Goal: Task Accomplishment & Management: Use online tool/utility

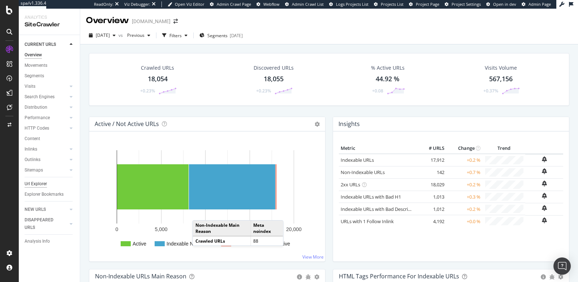
click at [31, 180] on div "Url Explorer" at bounding box center [36, 184] width 22 height 8
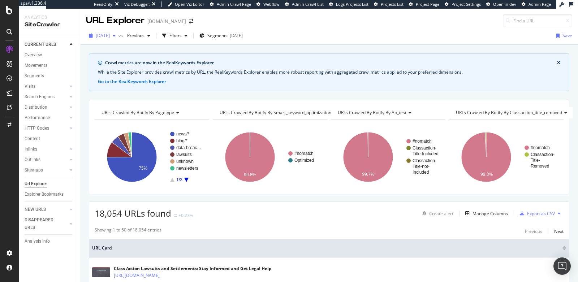
click at [105, 37] on span "2025 Aug. 18th" at bounding box center [103, 36] width 14 height 6
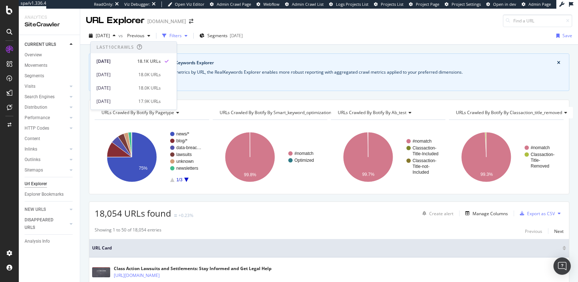
click at [182, 34] on div "Filters" at bounding box center [175, 36] width 12 height 6
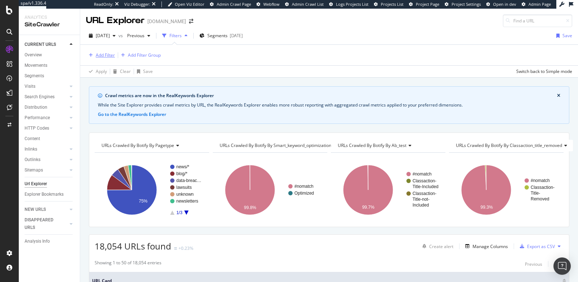
click at [95, 51] on div "Add Filter" at bounding box center [100, 55] width 29 height 8
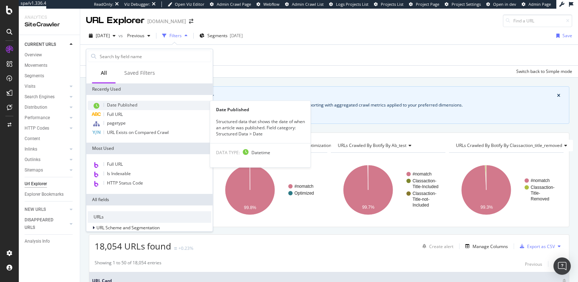
click at [123, 104] on span "Date Published" at bounding box center [122, 105] width 30 height 6
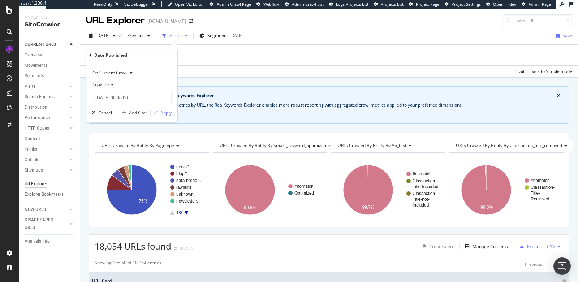
click at [108, 85] on span "Equal to" at bounding box center [100, 84] width 16 height 6
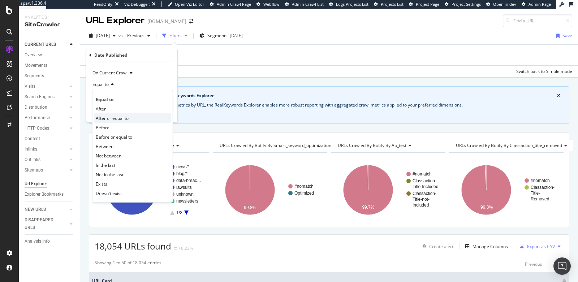
click at [109, 115] on span "After or equal to" at bounding box center [112, 118] width 33 height 6
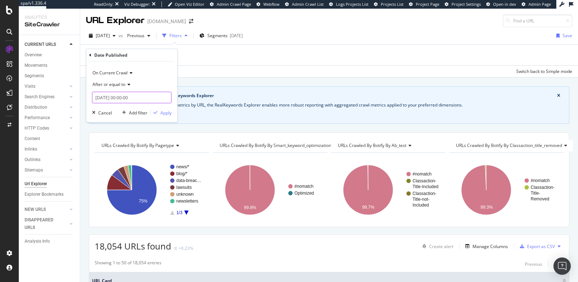
click at [112, 100] on input "[DATE] 00:00:00" at bounding box center [131, 98] width 79 height 12
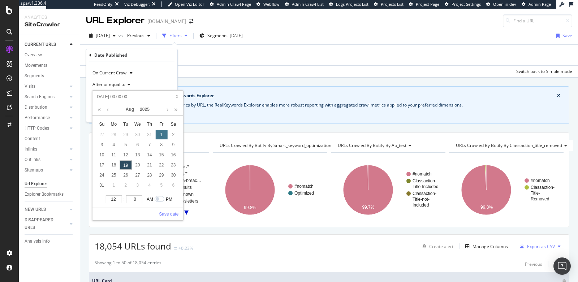
click at [161, 133] on div "1" at bounding box center [161, 134] width 12 height 9
type input "2025-08-01 00:00:00"
click at [170, 213] on link "Save date" at bounding box center [169, 214] width 20 height 7
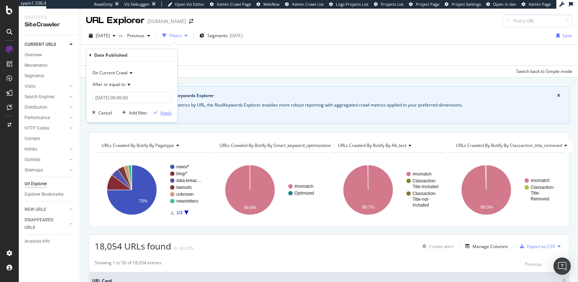
click at [160, 114] on div "button" at bounding box center [156, 113] width 10 height 4
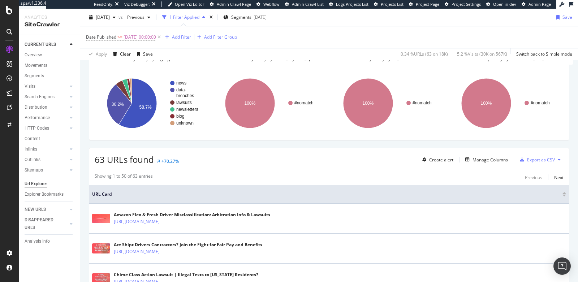
scroll to position [86, 0]
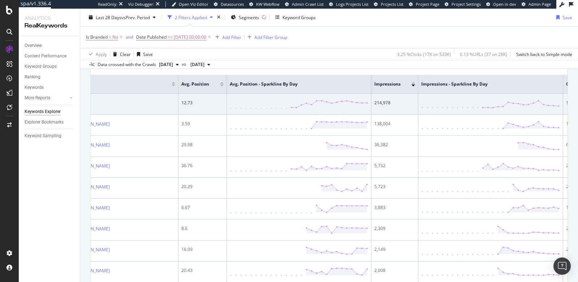
scroll to position [260, 0]
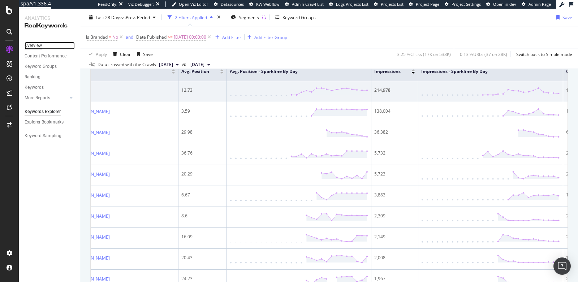
click at [36, 45] on div "Overview" at bounding box center [33, 46] width 17 height 8
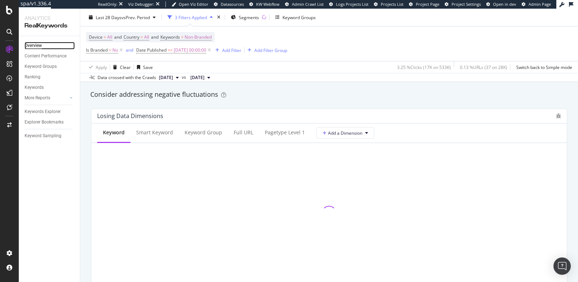
scroll to position [856, 0]
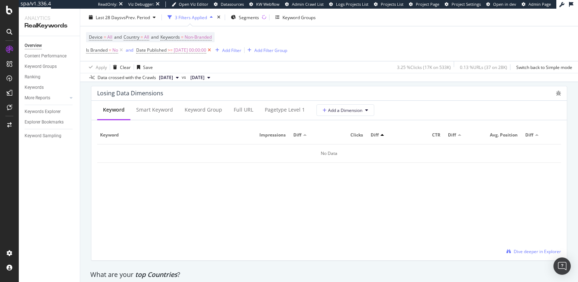
click at [212, 49] on icon at bounding box center [209, 50] width 6 height 7
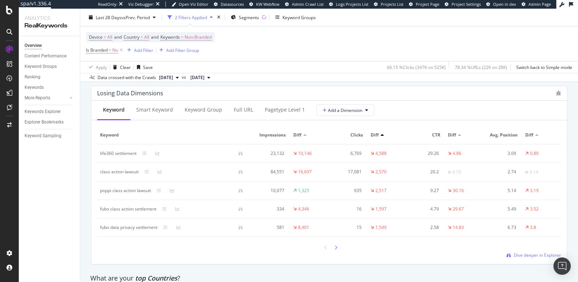
click at [334, 247] on icon at bounding box center [335, 248] width 3 height 4
click at [334, 245] on icon at bounding box center [335, 247] width 3 height 4
click at [324, 247] on icon at bounding box center [325, 248] width 3 height 4
click at [324, 247] on icon at bounding box center [325, 247] width 3 height 4
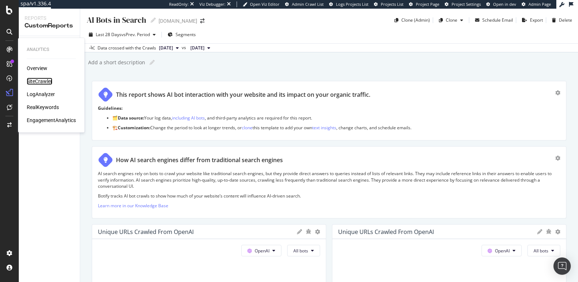
click at [37, 81] on div "SiteCrawler" at bounding box center [40, 81] width 26 height 7
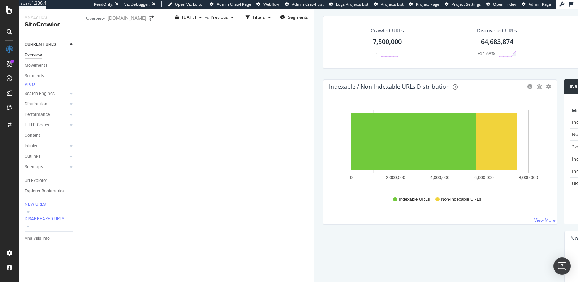
scroll to position [0, 0]
click at [499, 56] on polygon at bounding box center [507, 53] width 16 height 5
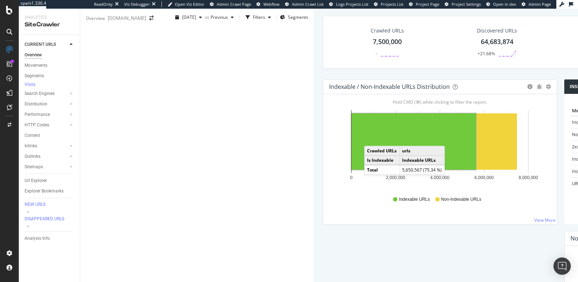
scroll to position [22, 0]
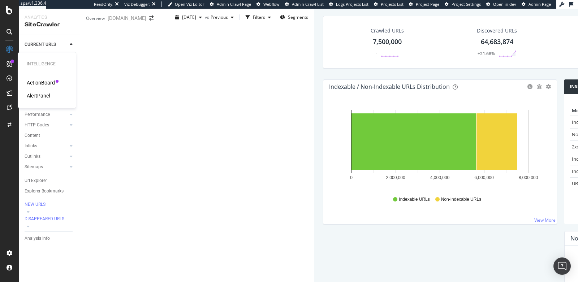
click at [10, 62] on div at bounding box center [12, 62] width 4 height 4
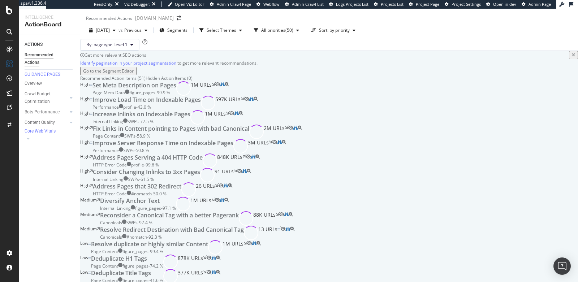
scroll to position [58, 0]
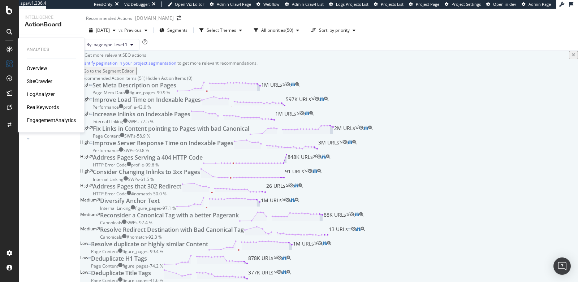
click at [36, 78] on div "SiteCrawler" at bounding box center [40, 81] width 26 height 7
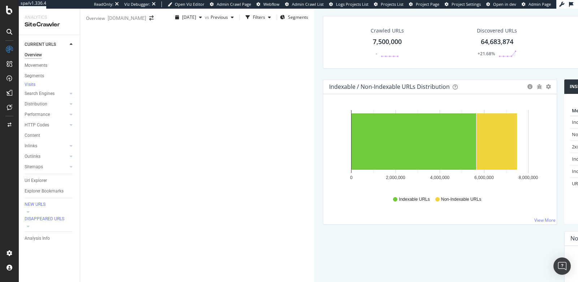
scroll to position [772, 0]
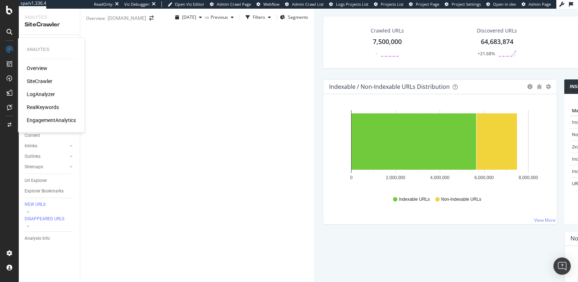
click at [42, 92] on div "LogAnalyzer" at bounding box center [41, 94] width 28 height 7
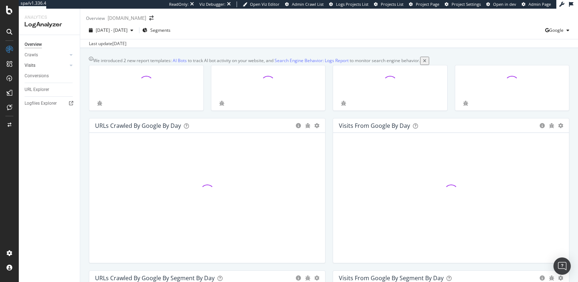
click at [37, 66] on link "Visits" at bounding box center [46, 66] width 43 height 8
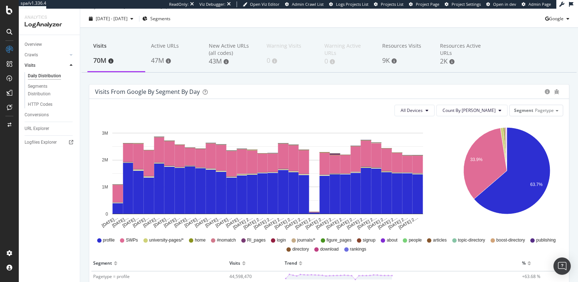
scroll to position [98, 0]
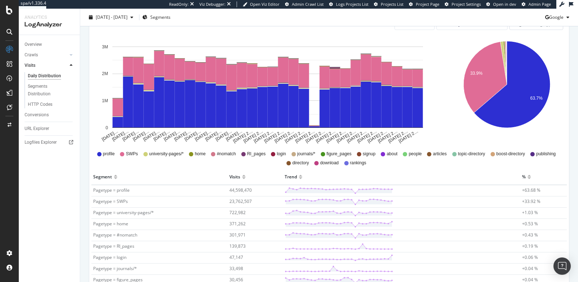
click at [115, 157] on span "profile" at bounding box center [109, 154] width 12 height 6
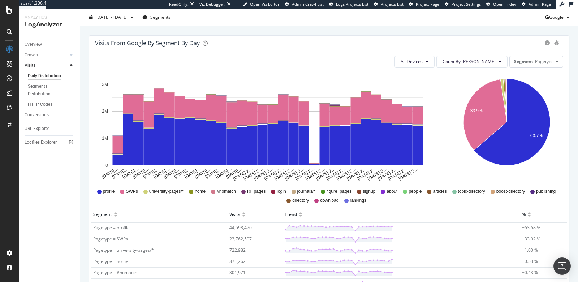
scroll to position [33, 0]
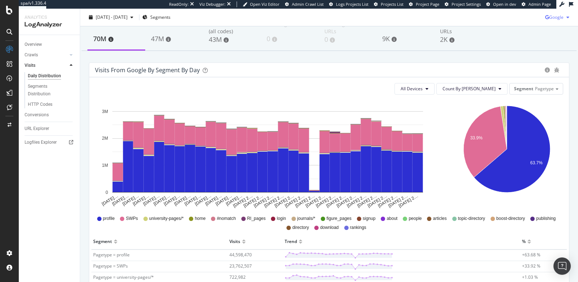
click at [545, 18] on icon "button" at bounding box center [547, 17] width 4 height 4
click at [542, 42] on span "Bing" at bounding box center [555, 45] width 27 height 7
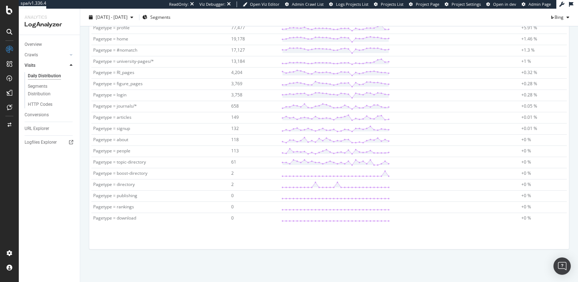
scroll to position [111, 0]
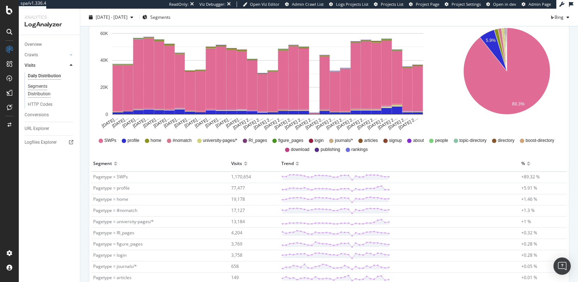
click at [38, 91] on div "Segments Distribution" at bounding box center [48, 90] width 40 height 15
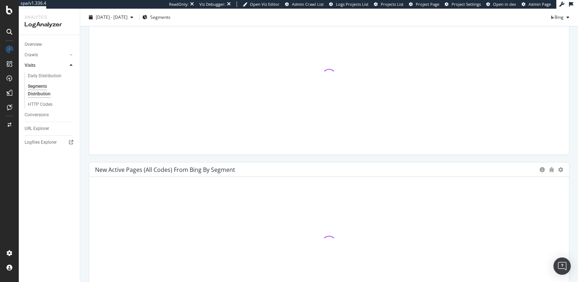
scroll to position [129, 0]
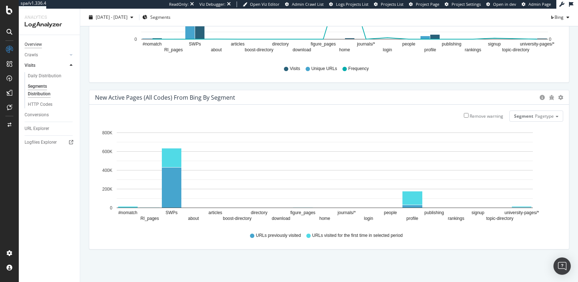
click at [39, 43] on div "Overview" at bounding box center [33, 45] width 17 height 8
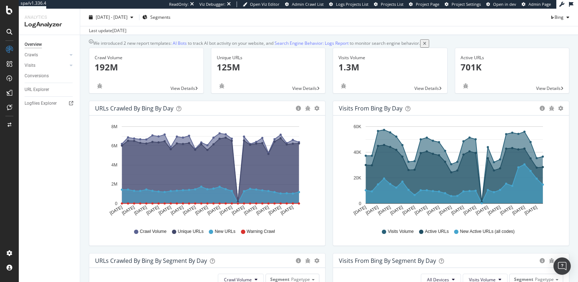
scroll to position [4, 0]
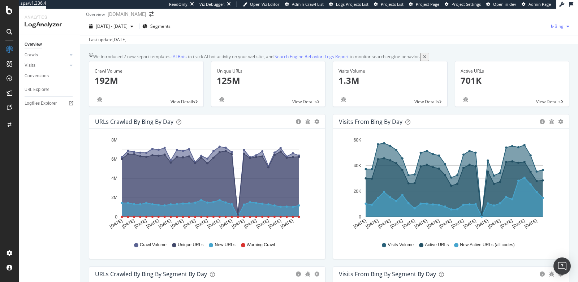
click at [554, 29] on span "Bing" at bounding box center [558, 26] width 9 height 6
click at [514, 39] on span "OpenAI" at bounding box center [519, 38] width 27 height 7
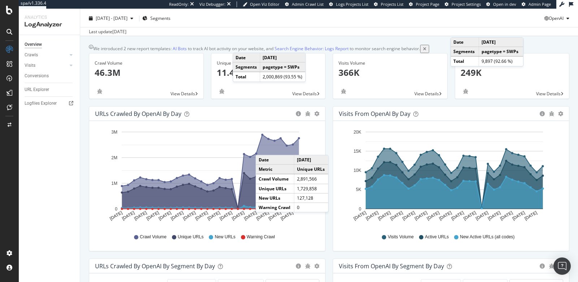
scroll to position [2, 0]
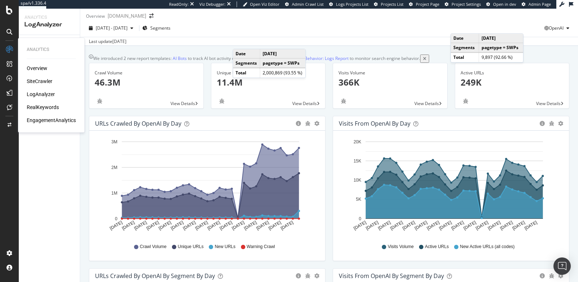
click at [39, 80] on div "SiteCrawler" at bounding box center [40, 81] width 26 height 7
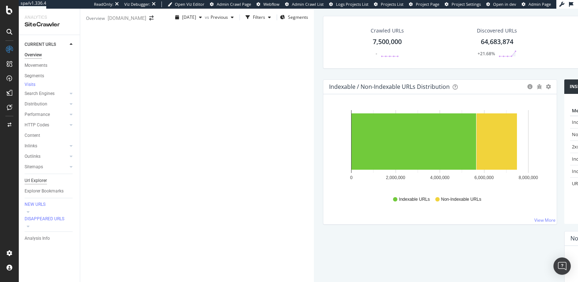
click at [41, 185] on div "Url Explorer" at bounding box center [36, 181] width 22 height 8
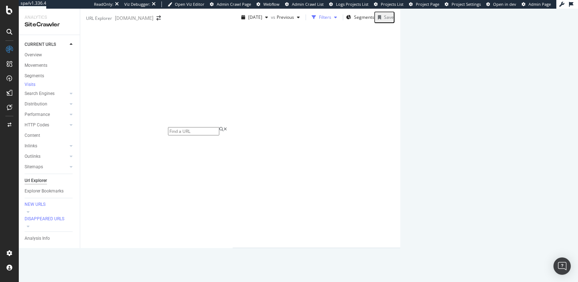
click at [319, 20] on div "Filters" at bounding box center [325, 17] width 12 height 6
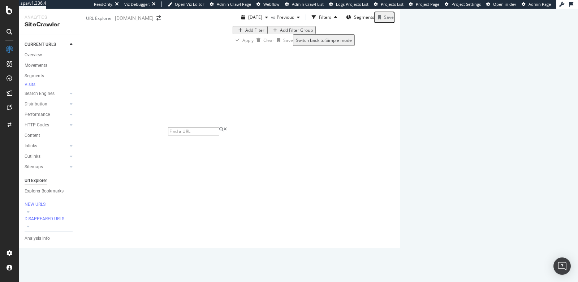
click at [245, 33] on div "Add Filter" at bounding box center [254, 30] width 19 height 6
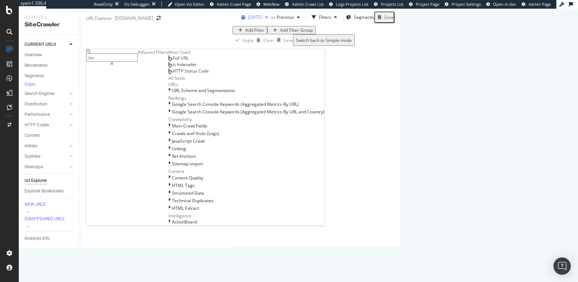
type input "date"
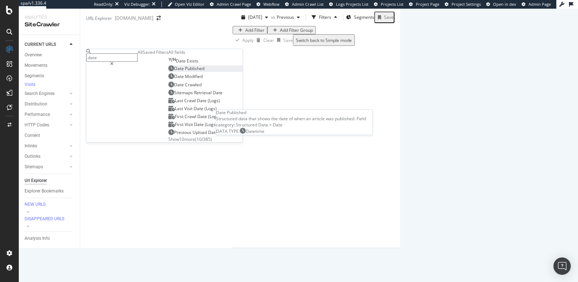
click at [185, 72] on span "Published" at bounding box center [195, 68] width 20 height 6
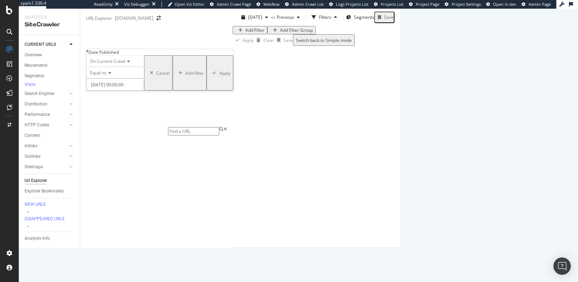
click at [117, 91] on input "2025-08-19 00:00:00" at bounding box center [115, 84] width 58 height 12
click at [117, 97] on input "2025-08-19 00:00:00" at bounding box center [137, 97] width 86 height 8
click at [163, 137] on div "1" at bounding box center [161, 134] width 12 height 9
type input "2025-08-01 00:00:00"
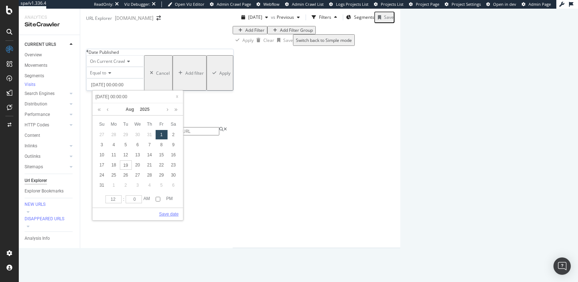
click at [165, 212] on link "Save date" at bounding box center [169, 214] width 20 height 7
click at [219, 76] on div "Apply" at bounding box center [224, 73] width 11 height 6
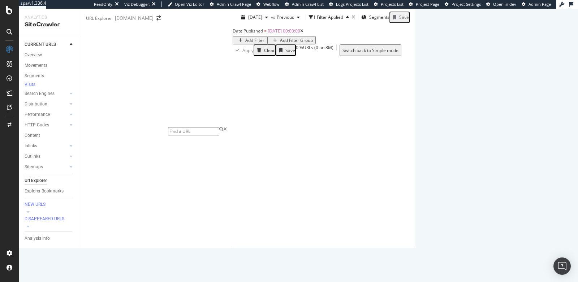
click at [300, 33] on icon at bounding box center [301, 31] width 3 height 4
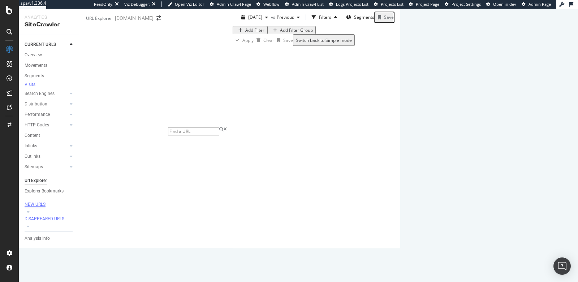
click at [34, 208] on div "NEW URLS" at bounding box center [35, 205] width 21 height 6
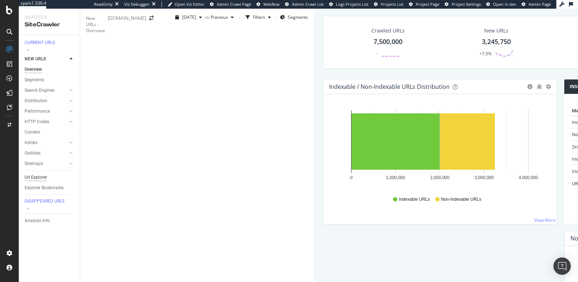
click at [36, 174] on div "Url Explorer" at bounding box center [36, 178] width 22 height 8
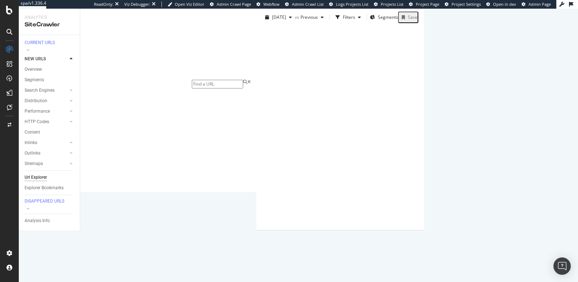
scroll to position [52, 0]
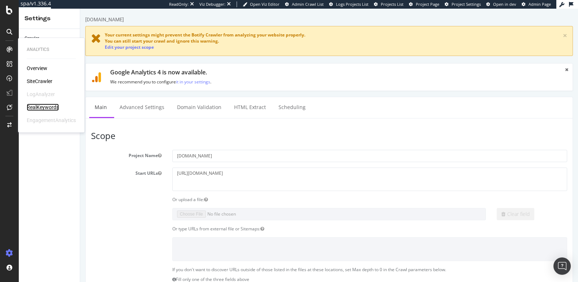
click at [42, 110] on div "RealKeywords" at bounding box center [43, 107] width 32 height 7
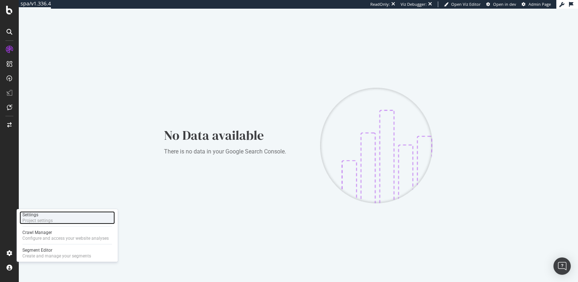
click at [49, 216] on div "Settings" at bounding box center [37, 215] width 30 height 6
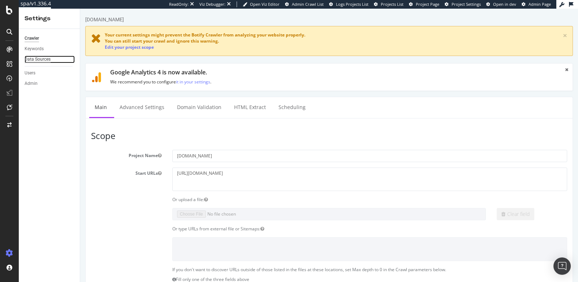
click at [47, 60] on div "Data Sources" at bounding box center [38, 60] width 26 height 8
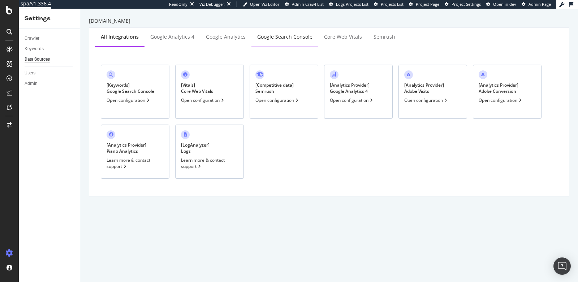
click at [284, 41] on div "Google Search Console" at bounding box center [284, 37] width 67 height 20
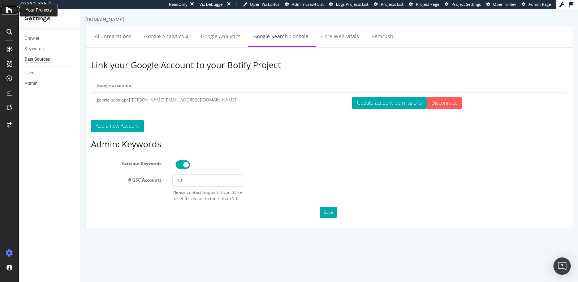
click at [8, 10] on icon at bounding box center [9, 10] width 7 height 9
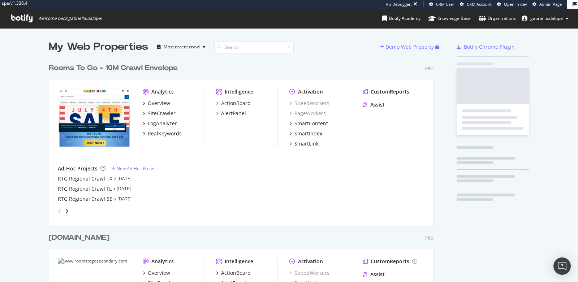
scroll to position [392, 384]
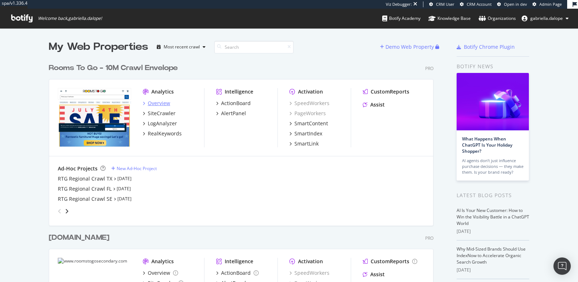
click at [154, 101] on div "Overview" at bounding box center [159, 103] width 22 height 7
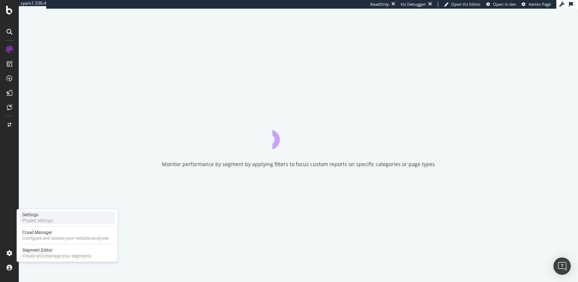
click at [35, 222] on div "Project settings" at bounding box center [37, 221] width 30 height 6
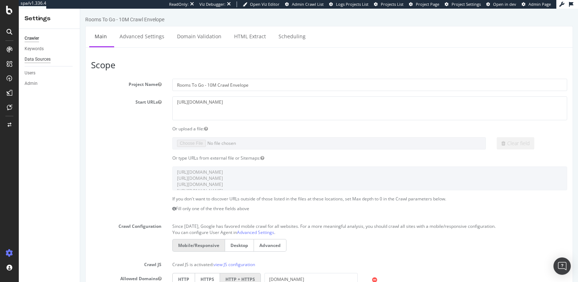
click at [37, 60] on div "Data Sources" at bounding box center [38, 60] width 26 height 8
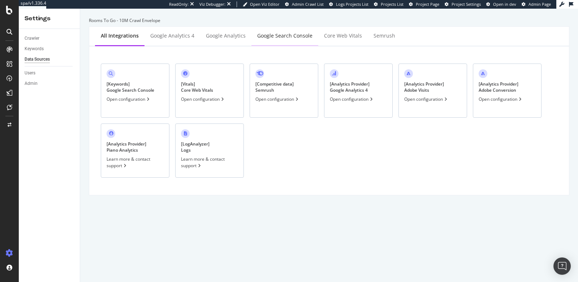
click at [280, 36] on div "Google Search Console" at bounding box center [284, 35] width 55 height 7
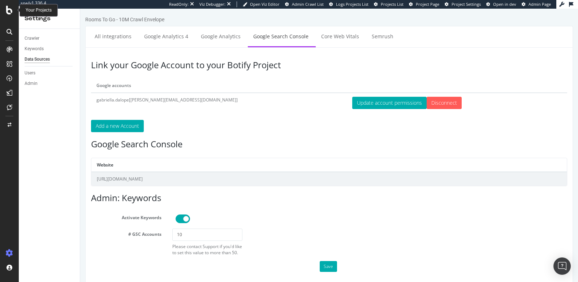
click at [9, 11] on icon at bounding box center [9, 10] width 7 height 9
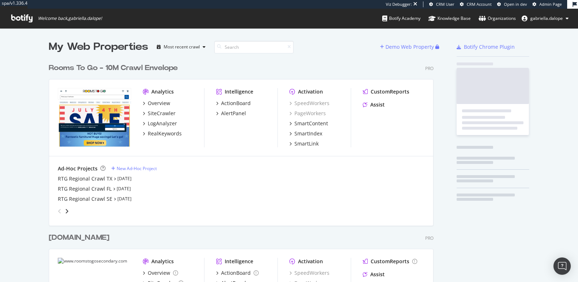
scroll to position [392, 384]
click at [9, 11] on span "Welcome back, gabriella.dalope !" at bounding box center [56, 19] width 102 height 20
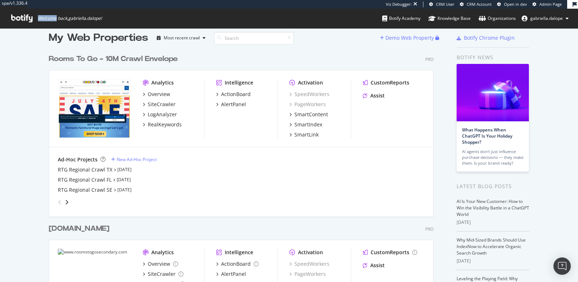
click at [12, 129] on div "My Web Properties Most recent crawl Demo Web Property Rooms To Go - 10M Crawl E…" at bounding box center [289, 237] width 578 height 436
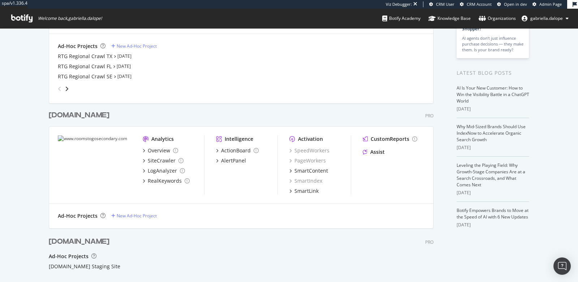
scroll to position [127, 0]
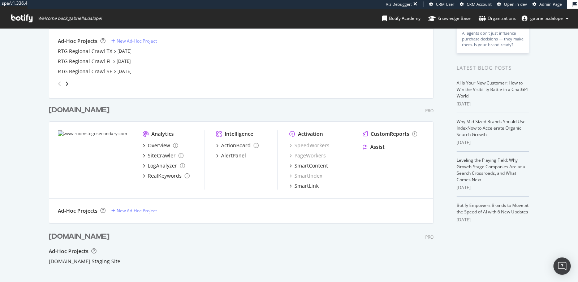
click at [109, 111] on div "www.roomstogosecondary.com" at bounding box center [79, 110] width 61 height 10
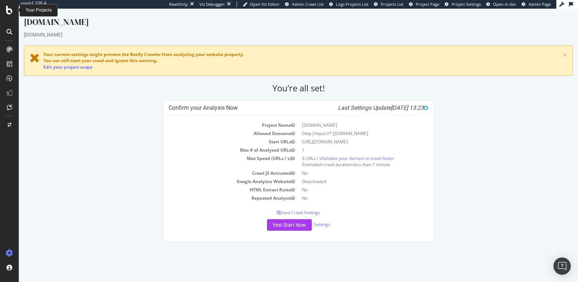
click at [4, 13] on div at bounding box center [9, 10] width 17 height 9
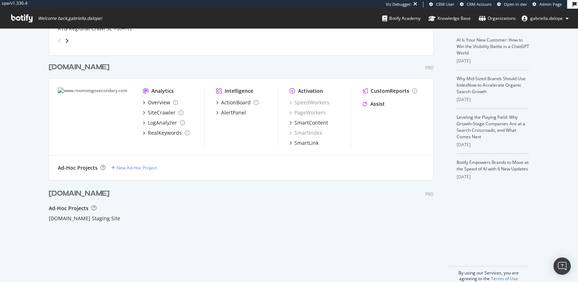
scroll to position [181, 0]
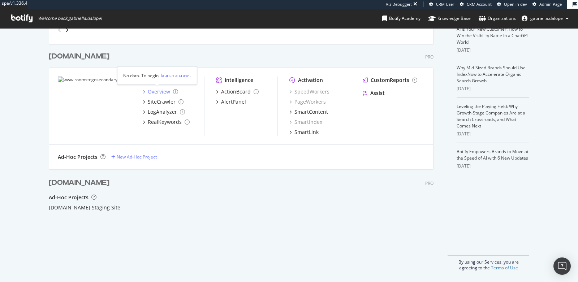
click at [150, 92] on div "Overview" at bounding box center [159, 91] width 22 height 7
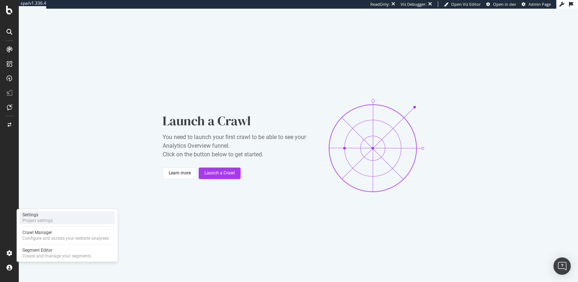
click at [53, 218] on div "Settings Project settings" at bounding box center [67, 217] width 95 height 13
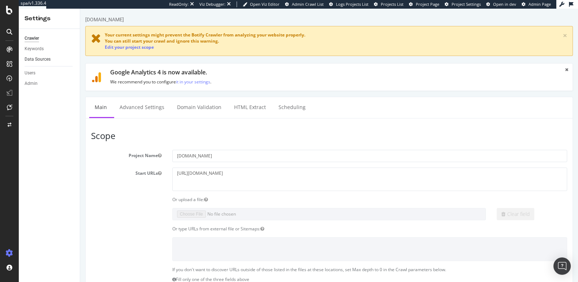
click at [52, 61] on link "Data Sources" at bounding box center [50, 60] width 50 height 8
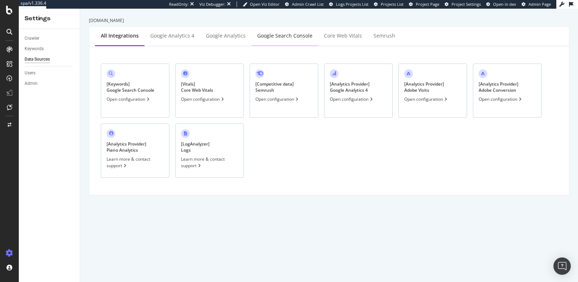
click at [268, 42] on div "Google Search Console" at bounding box center [284, 36] width 67 height 20
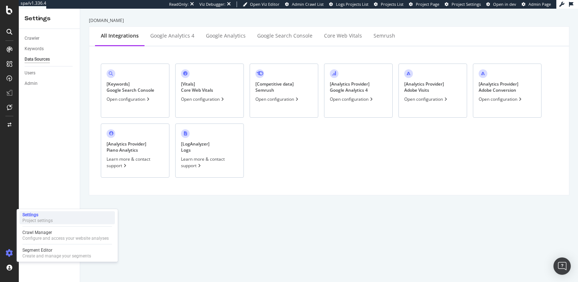
click at [49, 217] on div "Settings" at bounding box center [37, 215] width 30 height 6
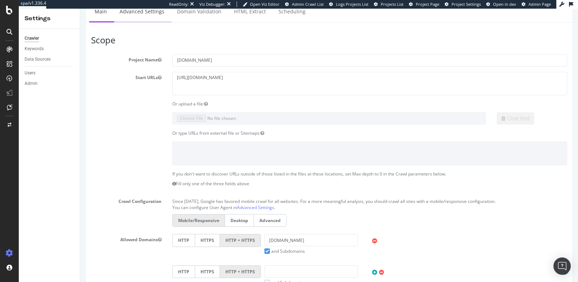
scroll to position [99, 0]
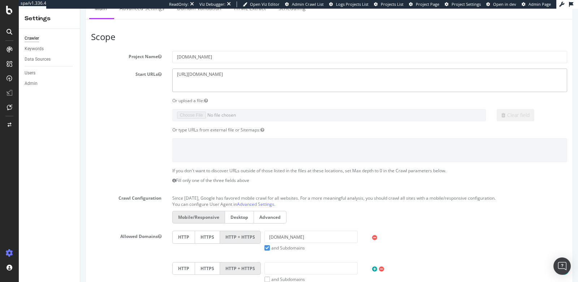
click at [240, 74] on textarea "http://www.roomstogosecondary.com" at bounding box center [369, 80] width 395 height 23
click at [243, 73] on textarea "http://www.roomstogosecondary.com" at bounding box center [369, 80] width 395 height 23
type textarea "http://www.roomstogo.com"
click at [122, 114] on div "Clear field" at bounding box center [329, 115] width 487 height 12
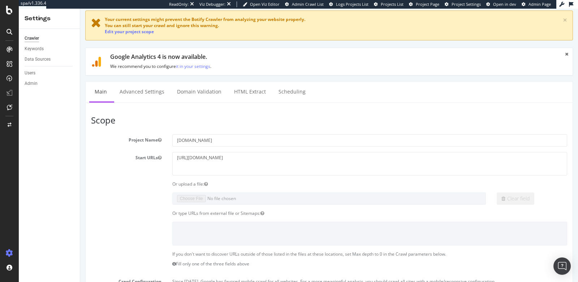
scroll to position [20, 0]
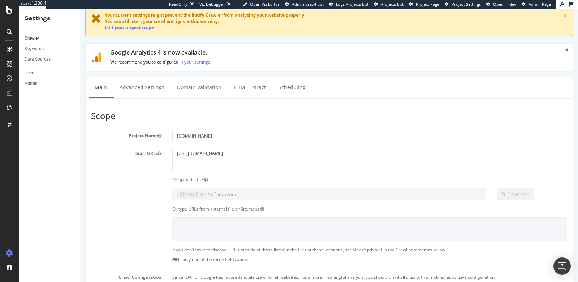
click at [111, 215] on section "Project Name www.roomstogosecondary.com Start URLs http://www.roomstogosecondar…" at bounding box center [329, 278] width 476 height 297
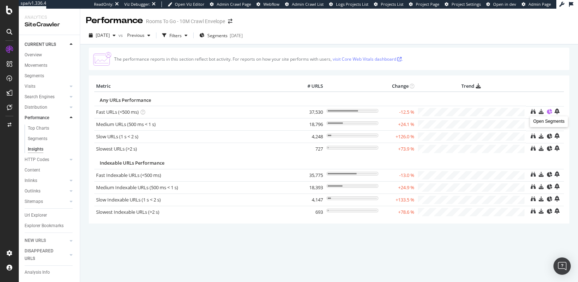
click at [548, 112] on icon at bounding box center [548, 111] width 5 height 5
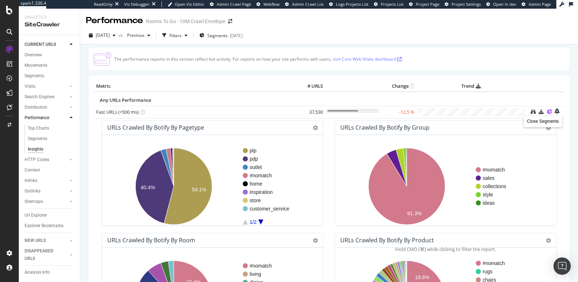
click at [546, 111] on icon at bounding box center [548, 111] width 5 height 5
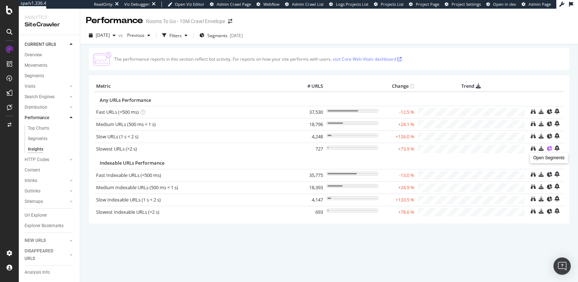
click at [548, 148] on icon at bounding box center [548, 148] width 5 height 5
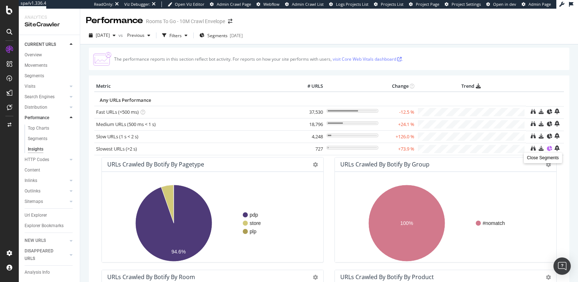
click at [546, 148] on icon at bounding box center [548, 148] width 5 height 5
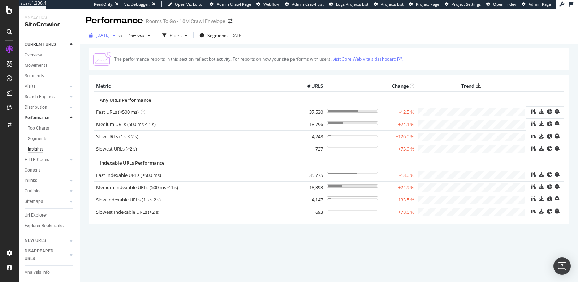
click at [110, 34] on span "[DATE]" at bounding box center [103, 35] width 14 height 6
click at [157, 238] on div "The performance reports in this section reflect bot activity. For reports on ho…" at bounding box center [329, 148] width 480 height 201
click at [209, 230] on div "The performance reports in this section reflect bot activity. For reports on ho…" at bounding box center [329, 148] width 480 height 201
click at [547, 147] on icon at bounding box center [548, 148] width 5 height 5
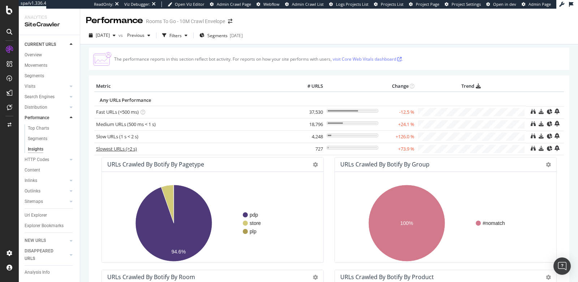
click at [116, 150] on link "Slowest URLs (>2 s)" at bounding box center [116, 149] width 41 height 7
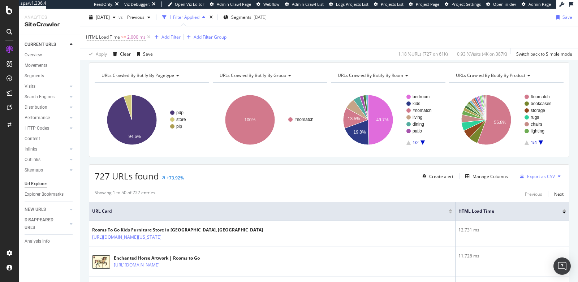
scroll to position [78, 0]
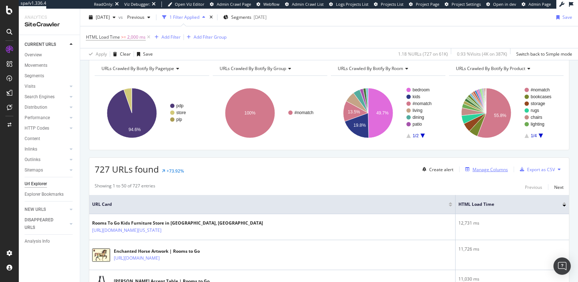
click at [479, 168] on div "Manage Columns" at bounding box center [489, 169] width 35 height 6
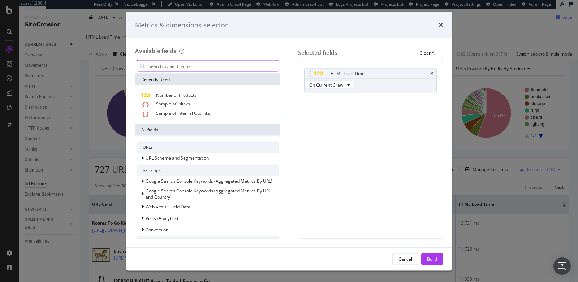
click at [176, 68] on input "modal" at bounding box center [213, 66] width 131 height 11
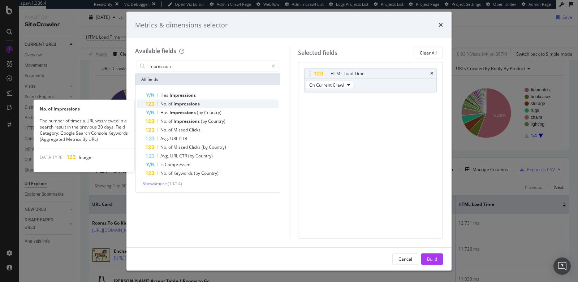
type input "impression"
click at [185, 102] on span "Impressions" at bounding box center [186, 104] width 26 height 6
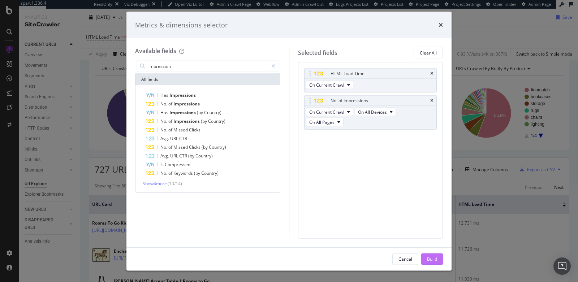
click at [434, 256] on div "Build" at bounding box center [432, 259] width 10 height 6
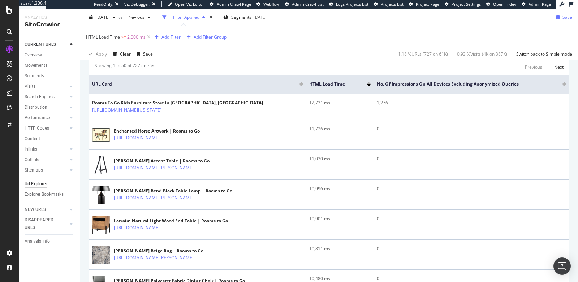
scroll to position [200, 0]
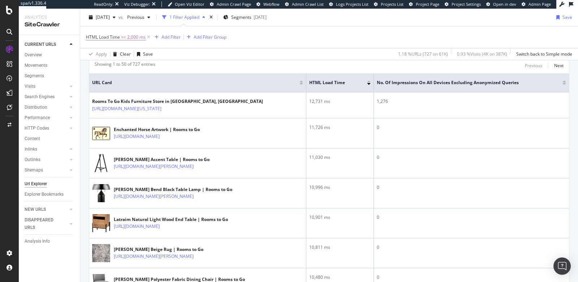
click at [558, 83] on div "No. of Impressions On All Devices excluding anonymized queries" at bounding box center [471, 82] width 189 height 7
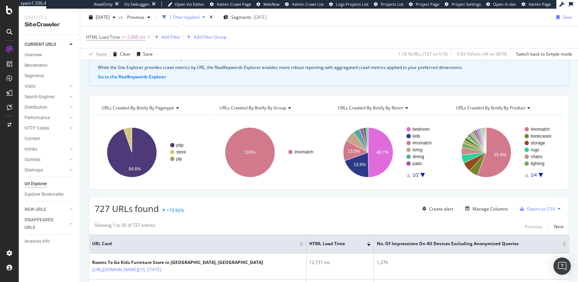
scroll to position [33, 0]
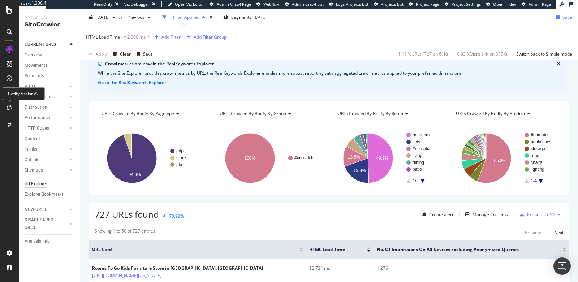
click at [10, 105] on icon at bounding box center [9, 107] width 5 height 6
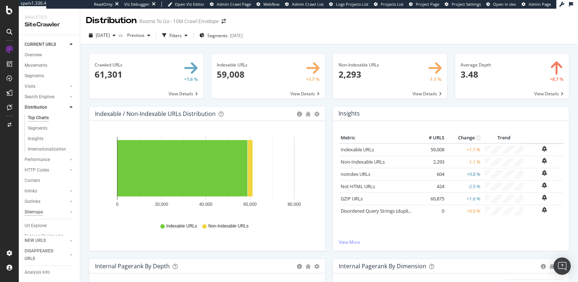
click at [28, 212] on div "Sitemaps" at bounding box center [34, 212] width 18 height 8
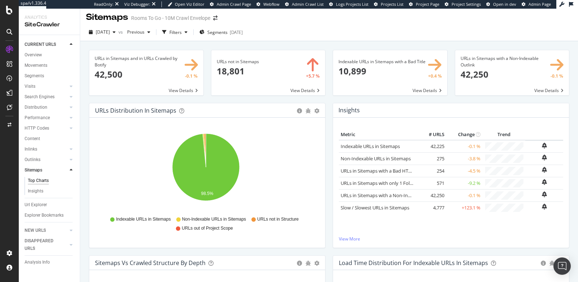
scroll to position [4, 0]
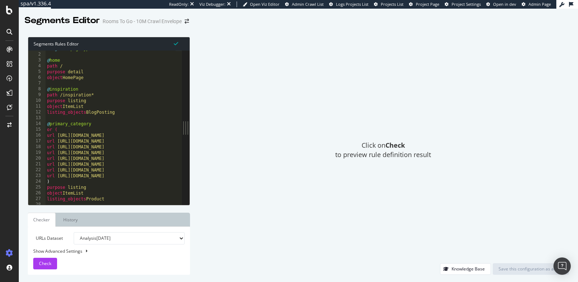
scroll to position [5, 0]
drag, startPoint x: 93, startPoint y: 78, endPoint x: 44, endPoint y: 73, distance: 49.4
click at [44, 73] on div "object HomePage 1 2 3 4 5 6 7 8 9 10 11 12 13 14 15 16 17 18 19 20 21 22 23 24 …" at bounding box center [104, 128] width 153 height 154
type textarea "purpose detail object HomePage"
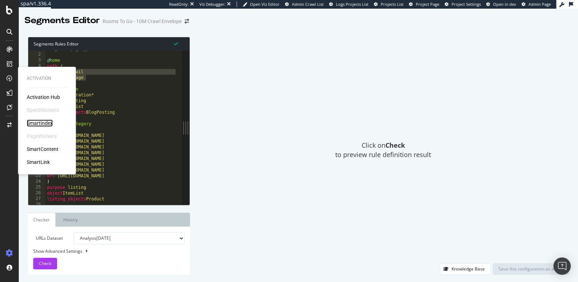
click at [30, 121] on div "SmartIndex" at bounding box center [40, 123] width 26 height 7
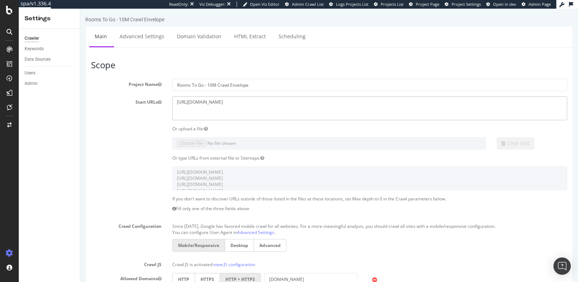
click at [252, 105] on textarea "[URL][DOMAIN_NAME]" at bounding box center [369, 107] width 395 height 23
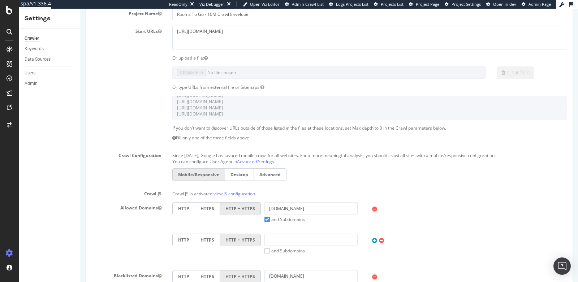
scroll to position [65, 0]
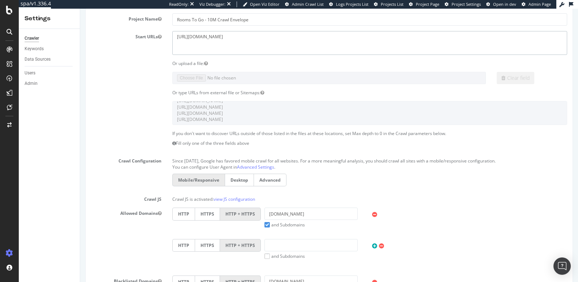
drag, startPoint x: 227, startPoint y: 36, endPoint x: 168, endPoint y: 39, distance: 58.6
click at [168, 39] on div "[URL][DOMAIN_NAME]" at bounding box center [370, 42] width 406 height 23
click at [215, 100] on section "Project Name Rooms To Go - 10M Crawl Envelope Start URLs https://www.roomstogo.…" at bounding box center [329, 181] width 476 height 337
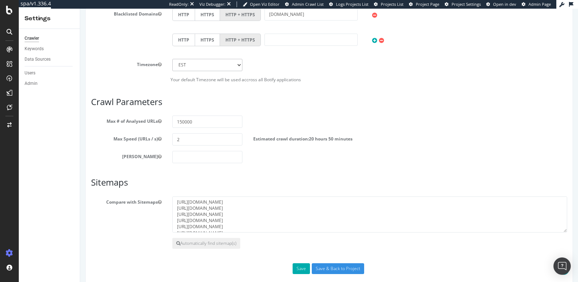
scroll to position [339, 0]
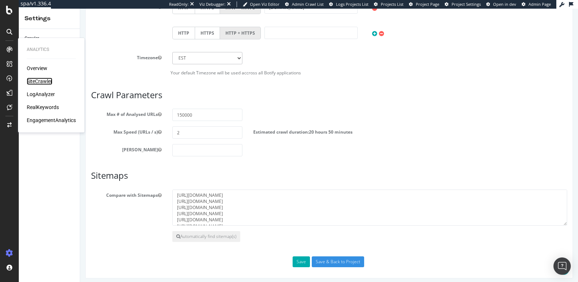
click at [44, 79] on div "SiteCrawler" at bounding box center [40, 81] width 26 height 7
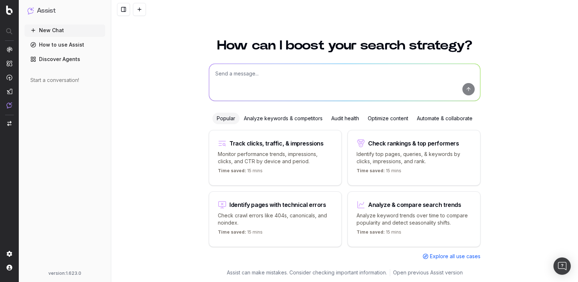
click at [319, 75] on textarea at bounding box center [344, 82] width 271 height 37
click at [81, 48] on link "How to use Assist" at bounding box center [65, 45] width 81 height 12
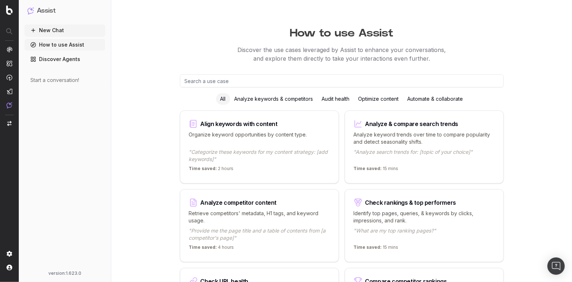
click at [77, 63] on link "Discover Agents" at bounding box center [65, 59] width 81 height 12
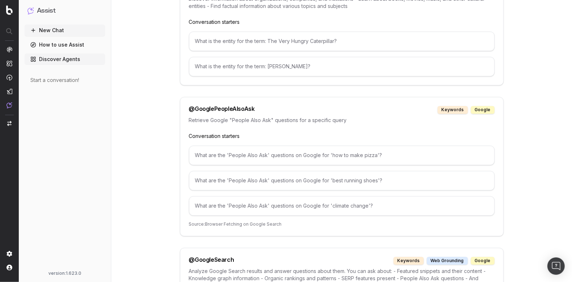
scroll to position [2065, 0]
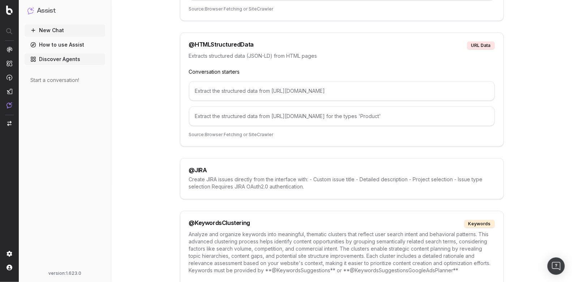
click at [265, 167] on div "@ JIRA" at bounding box center [342, 170] width 306 height 6
click at [310, 176] on p "Create JIRA issues directly from the interface with: - Custom issue title - Det…" at bounding box center [342, 183] width 306 height 14
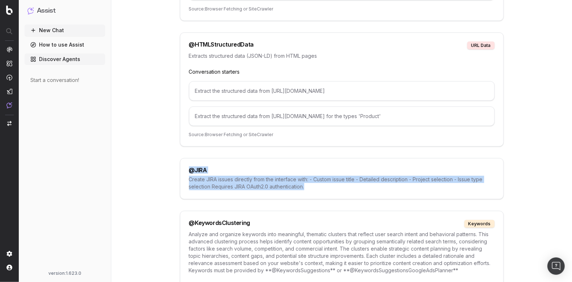
drag, startPoint x: 317, startPoint y: 158, endPoint x: 190, endPoint y: 136, distance: 129.0
click at [190, 158] on div "@ JIRA Create JIRA issues directly from the interface with: - Custom issue titl…" at bounding box center [342, 178] width 324 height 41
click at [332, 163] on div "@ JIRA Create JIRA issues directly from the interface with: - Custom issue titl…" at bounding box center [342, 178] width 324 height 41
drag, startPoint x: 332, startPoint y: 163, endPoint x: 188, endPoint y: 139, distance: 145.6
click at [188, 158] on div "@ JIRA Create JIRA issues directly from the interface with: - Custom issue titl…" at bounding box center [342, 178] width 324 height 41
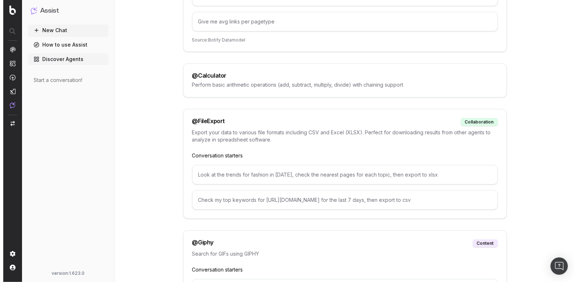
scroll to position [0, 0]
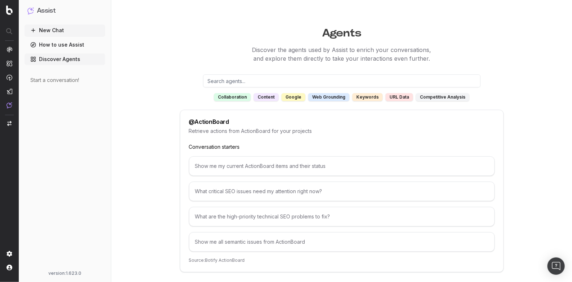
click at [71, 28] on button "New Chat" at bounding box center [65, 31] width 81 height 12
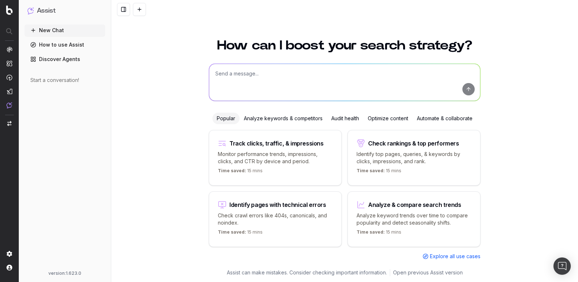
click at [276, 77] on textarea at bounding box center [344, 82] width 271 height 37
type textarea "can you please pull a list of broken links?"
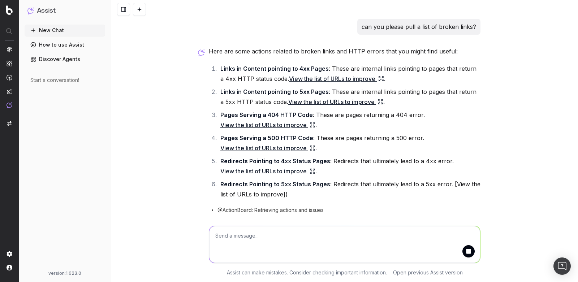
scroll to position [2, 0]
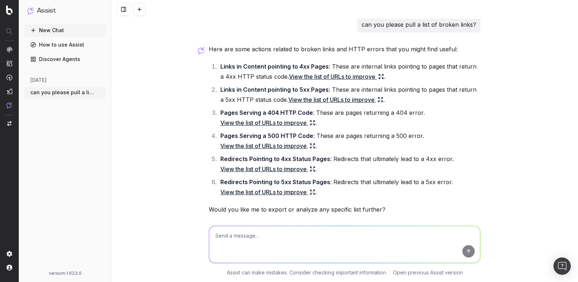
click at [364, 75] on link "View the list of URLs to improve" at bounding box center [336, 77] width 95 height 10
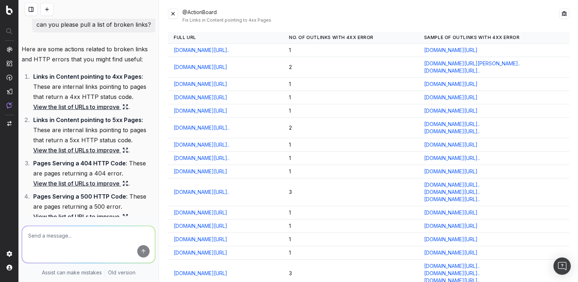
click at [176, 12] on button at bounding box center [173, 14] width 10 height 10
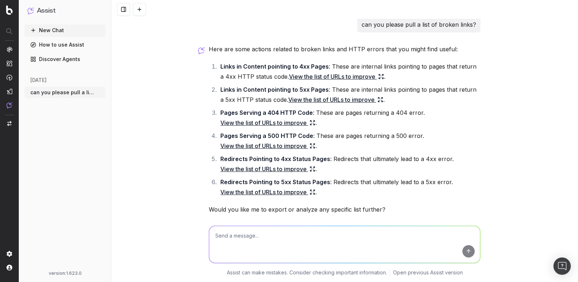
click at [282, 237] on textarea at bounding box center [344, 244] width 271 height 37
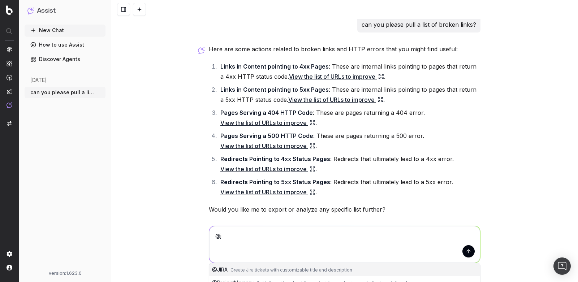
type textarea "@"
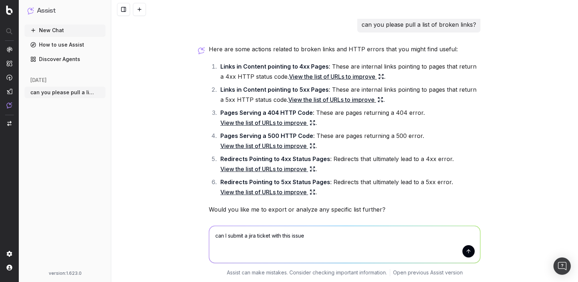
type textarea "can I submit a jira ticket with this issue?"
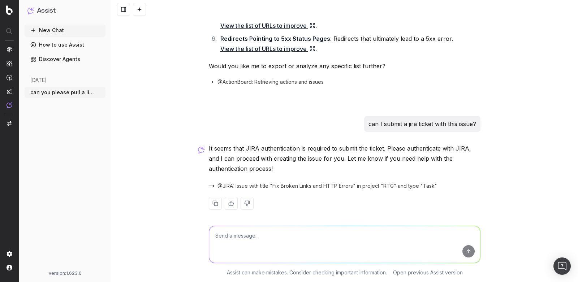
scroll to position [150, 0]
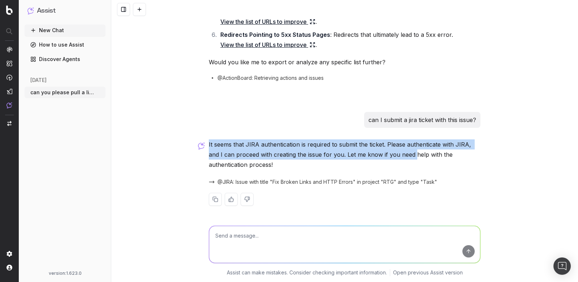
drag, startPoint x: 205, startPoint y: 145, endPoint x: 411, endPoint y: 159, distance: 206.3
click at [411, 159] on p "It seems that JIRA authentication is required to submit the ticket. Please auth…" at bounding box center [345, 154] width 272 height 30
click at [411, 160] on p "It seems that JIRA authentication is required to submit the ticket. Please auth…" at bounding box center [345, 154] width 272 height 30
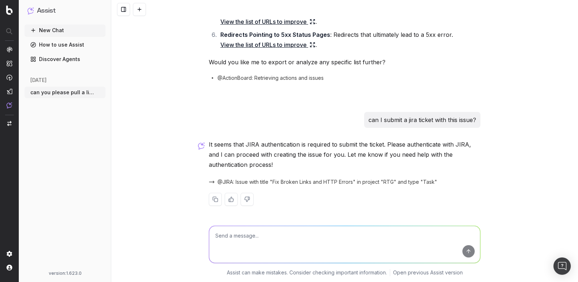
click at [307, 237] on textarea at bounding box center [344, 244] width 271 height 37
type textarea "can you write a jira ticket for me to submit?"
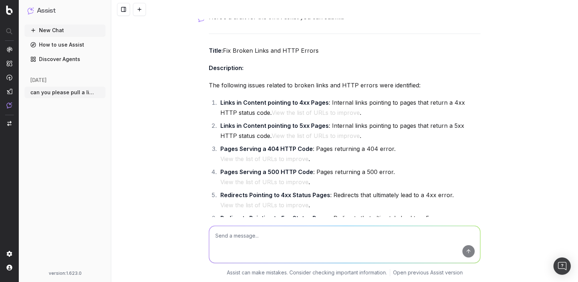
scroll to position [385, 0]
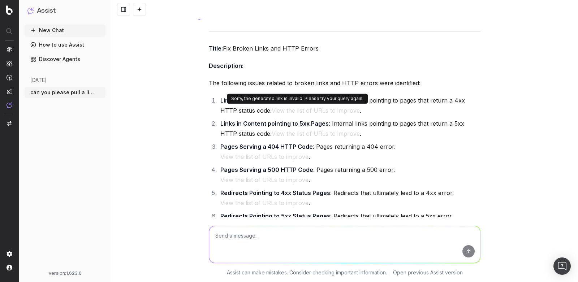
click at [312, 110] on button "View the list of URLs to improve" at bounding box center [316, 110] width 88 height 10
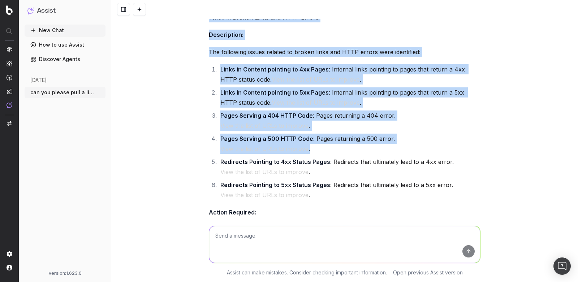
scroll to position [421, 0]
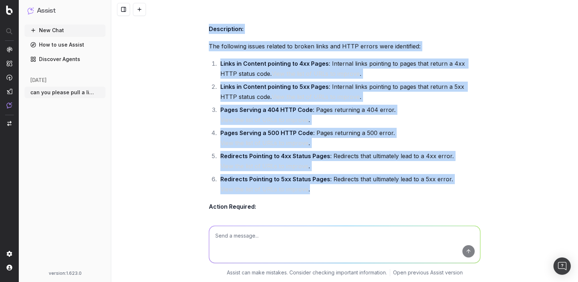
drag, startPoint x: 199, startPoint y: 73, endPoint x: 463, endPoint y: 186, distance: 287.5
click at [463, 187] on div "can you please pull a list of broken links? Here are some actions related to br…" at bounding box center [344, 141] width 467 height 282
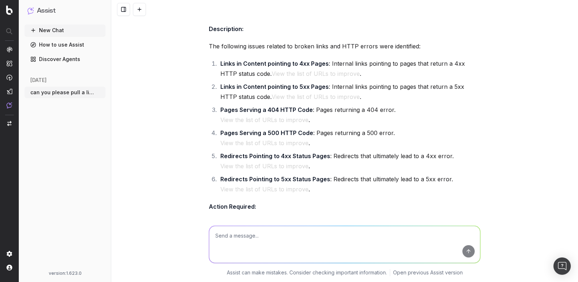
click at [400, 196] on div "Here’s a draft for the JIRA ticket you can submit: Title: Fix Broken Links and …" at bounding box center [345, 150] width 272 height 355
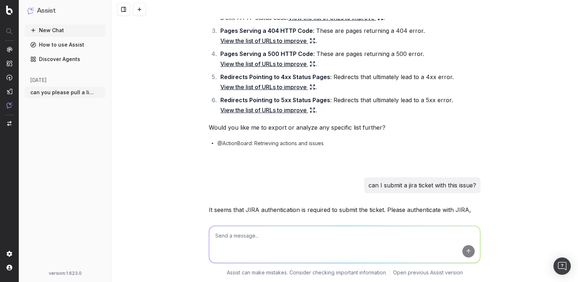
scroll to position [20, 0]
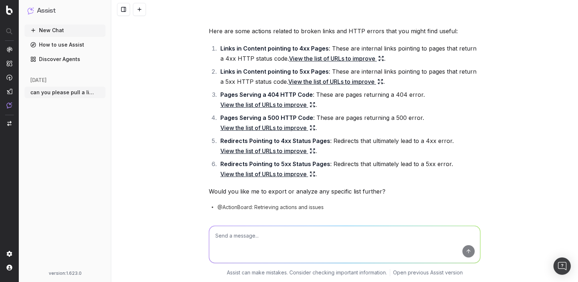
click at [347, 246] on textarea at bounding box center [344, 244] width 271 height 37
drag, startPoint x: 212, startPoint y: 106, endPoint x: 324, endPoint y: 105, distance: 111.2
click at [324, 105] on ol "Links in Content pointing to 4xx Pages : These are internal links pointing to p…" at bounding box center [345, 111] width 272 height 136
click at [242, 241] on textarea "can" at bounding box center [344, 244] width 271 height 37
type textarea "c"
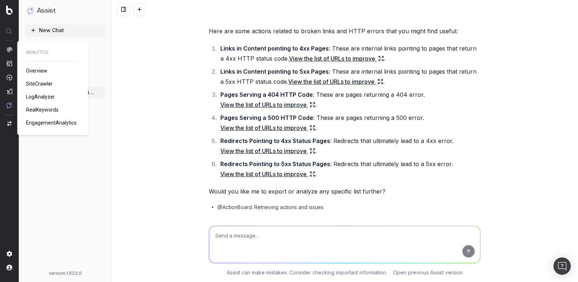
click at [8, 48] on img at bounding box center [10, 50] width 6 height 6
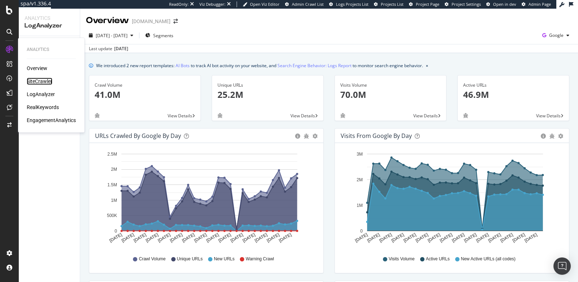
click at [40, 79] on div "SiteCrawler" at bounding box center [40, 81] width 26 height 7
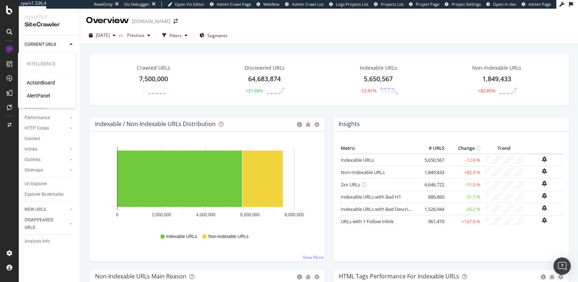
click at [47, 96] on div "AlertPanel" at bounding box center [38, 95] width 23 height 7
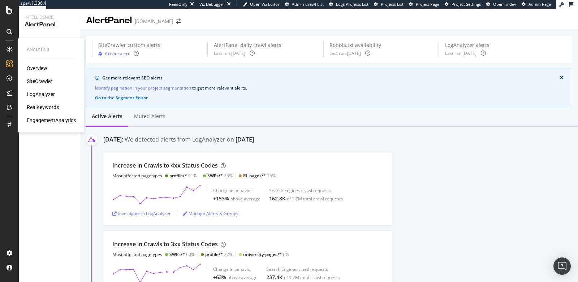
click at [52, 110] on div "RealKeywords" at bounding box center [43, 107] width 32 height 7
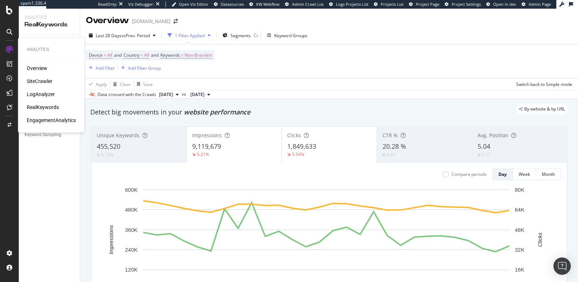
click at [47, 81] on div "SiteCrawler" at bounding box center [40, 81] width 26 height 7
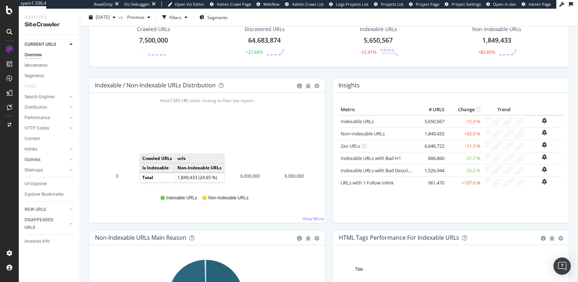
scroll to position [43, 0]
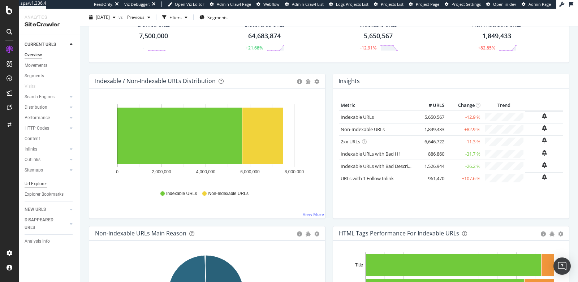
click at [44, 182] on div "Url Explorer" at bounding box center [36, 184] width 22 height 8
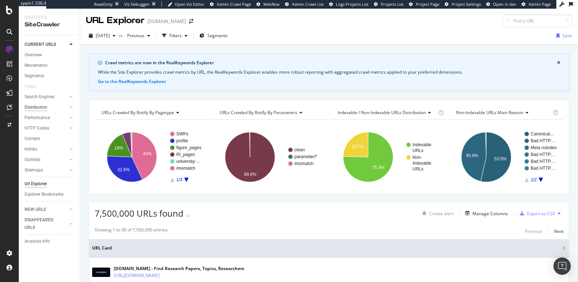
click at [42, 108] on div "Distribution" at bounding box center [36, 108] width 23 height 8
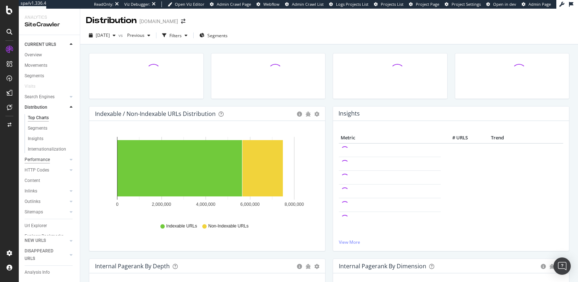
click at [37, 160] on div "Performance" at bounding box center [37, 160] width 25 height 8
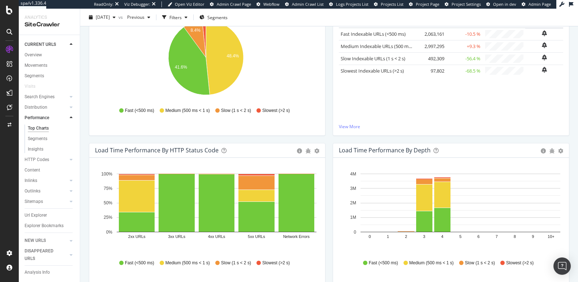
scroll to position [138, 0]
click at [39, 161] on div "HTTP Codes" at bounding box center [37, 160] width 25 height 8
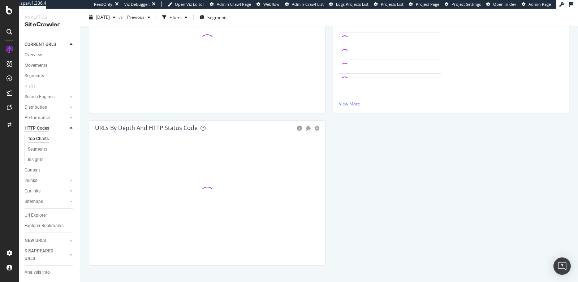
scroll to position [138, 0]
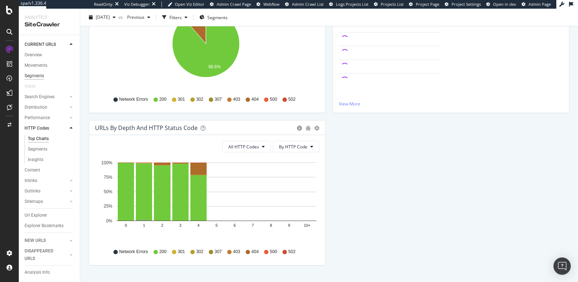
click at [43, 73] on div "Segments" at bounding box center [35, 76] width 20 height 8
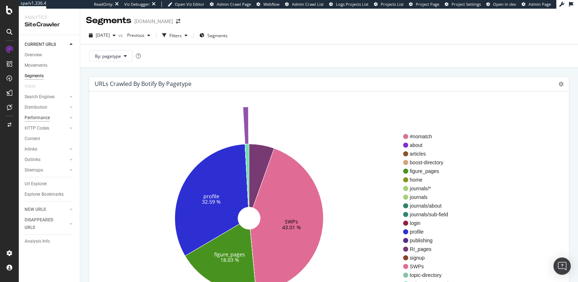
click at [44, 121] on div "Performance" at bounding box center [37, 118] width 25 height 8
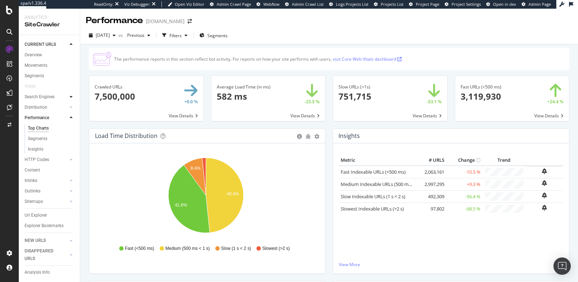
click at [70, 98] on icon at bounding box center [71, 97] width 3 height 4
click at [42, 106] on div "Top Charts" at bounding box center [38, 108] width 21 height 8
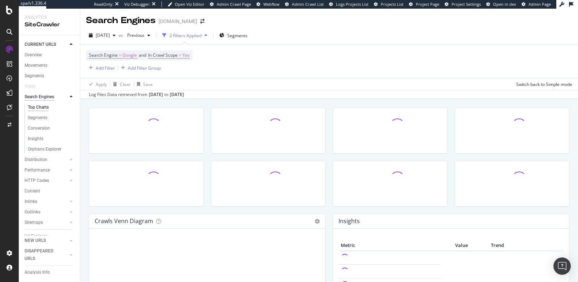
click at [42, 98] on div "Search Engines" at bounding box center [40, 97] width 30 height 8
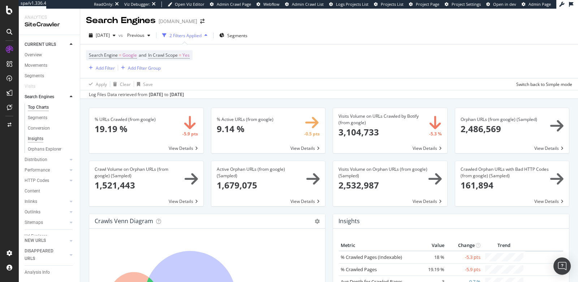
click at [35, 140] on div "Insights" at bounding box center [36, 139] width 16 height 8
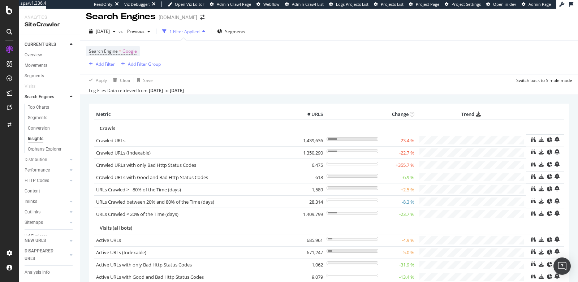
scroll to position [5, 0]
click at [110, 28] on span "2025 Aug. 14th" at bounding box center [103, 30] width 14 height 6
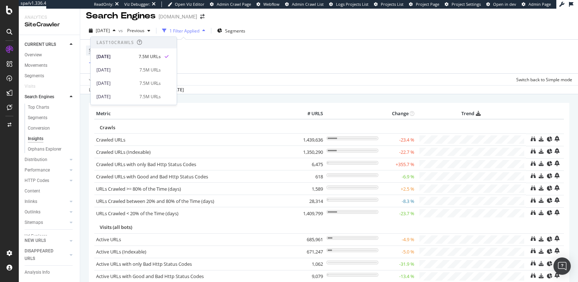
scroll to position [6, 0]
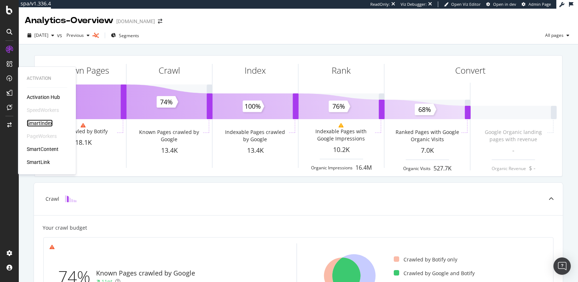
click at [51, 123] on div "SmartIndex" at bounding box center [40, 123] width 26 height 7
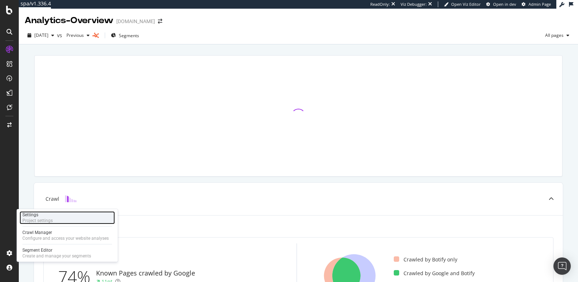
click at [48, 218] on div "Project settings" at bounding box center [37, 221] width 30 height 6
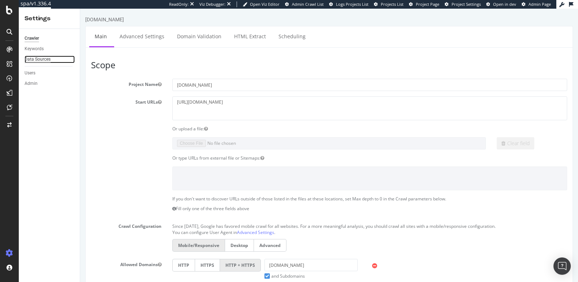
click at [49, 59] on div "Data Sources" at bounding box center [38, 60] width 26 height 8
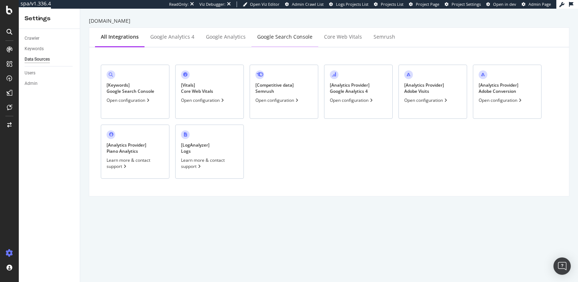
click at [278, 43] on div "Google Search Console" at bounding box center [284, 37] width 67 height 20
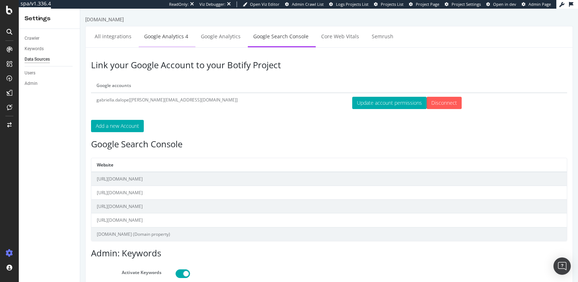
click at [160, 38] on link "Google Analytics 4" at bounding box center [166, 36] width 55 height 20
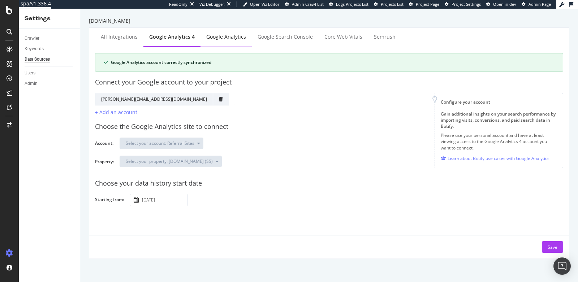
click at [228, 41] on div "Google Analytics" at bounding box center [225, 37] width 51 height 20
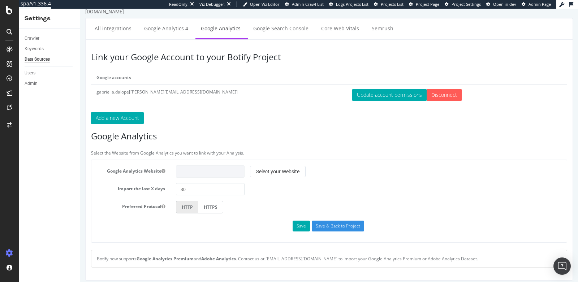
scroll to position [11, 0]
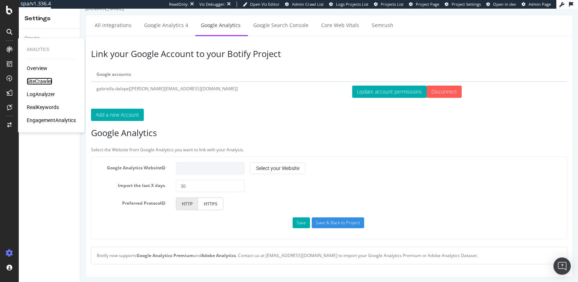
click at [36, 81] on div "SiteCrawler" at bounding box center [40, 81] width 26 height 7
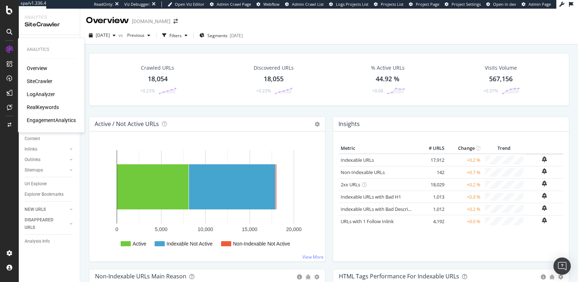
click at [44, 123] on div "EngagementAnalytics" at bounding box center [51, 120] width 49 height 7
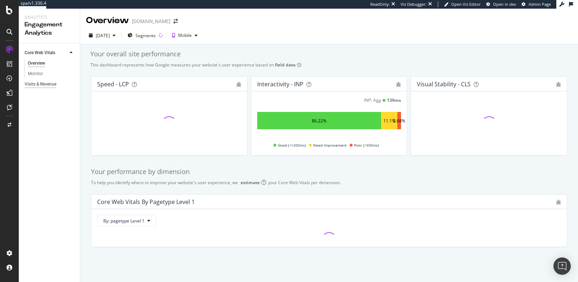
click at [35, 82] on div "Visits & Revenue" at bounding box center [41, 85] width 32 height 8
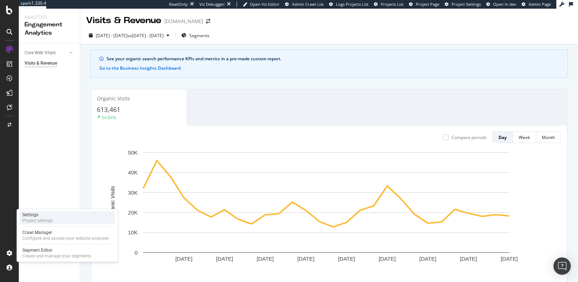
click at [50, 221] on div "Project settings" at bounding box center [37, 221] width 30 height 6
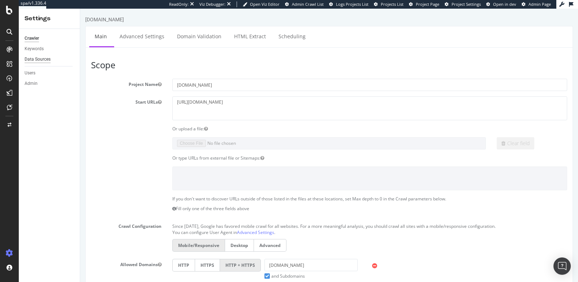
click at [45, 61] on div "Data Sources" at bounding box center [38, 60] width 26 height 8
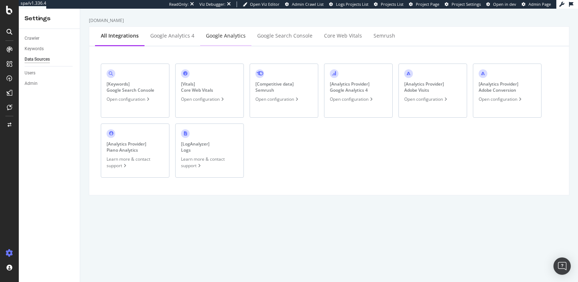
click at [235, 42] on div "Google Analytics" at bounding box center [225, 36] width 51 height 20
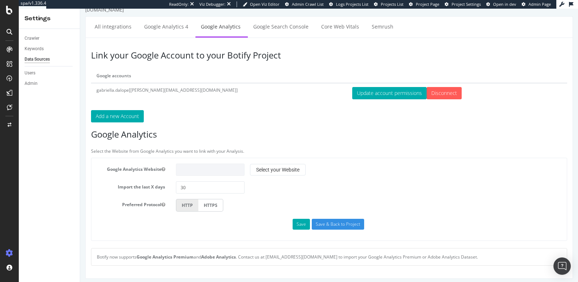
scroll to position [11, 0]
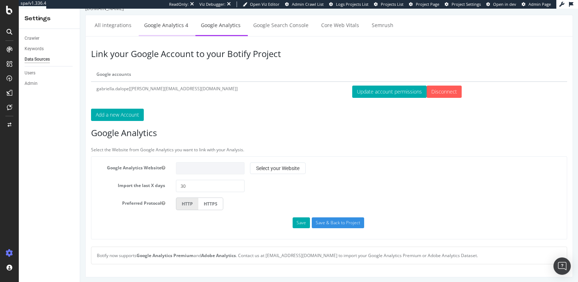
click at [170, 27] on link "Google Analytics 4" at bounding box center [166, 25] width 55 height 20
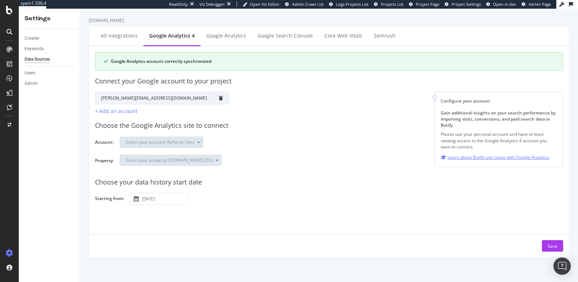
click at [454, 157] on div "Learn about Botify use cases with Google Analytics" at bounding box center [495, 157] width 109 height 8
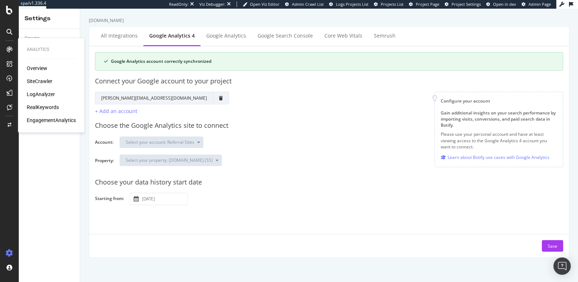
click at [34, 94] on div "LogAnalyzer" at bounding box center [41, 94] width 28 height 7
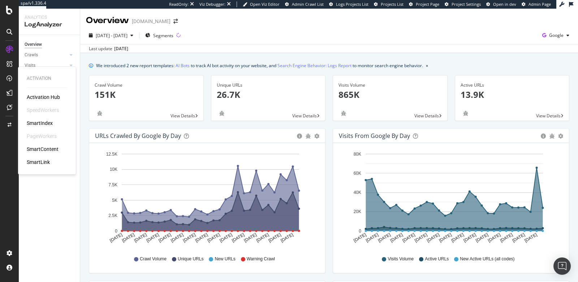
click at [44, 122] on div "SmartIndex" at bounding box center [40, 123] width 26 height 7
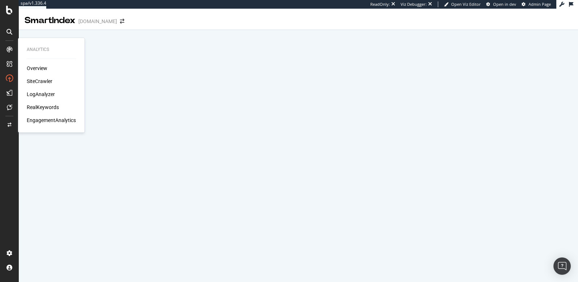
click at [44, 82] on div "SiteCrawler" at bounding box center [40, 81] width 26 height 7
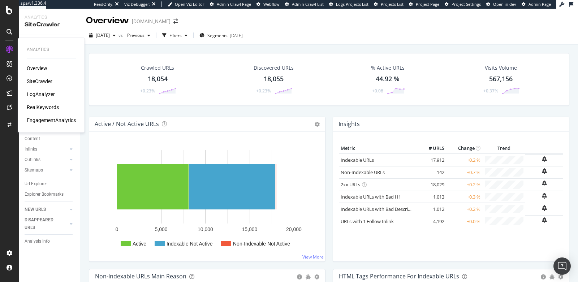
click at [44, 109] on div "RealKeywords" at bounding box center [43, 107] width 32 height 7
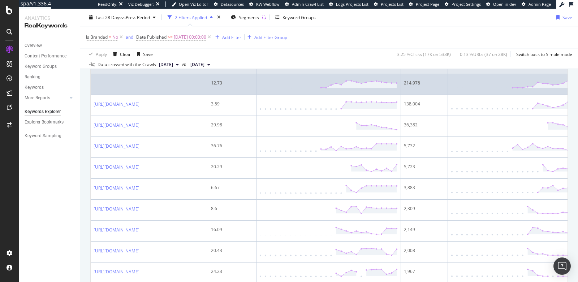
scroll to position [256, 0]
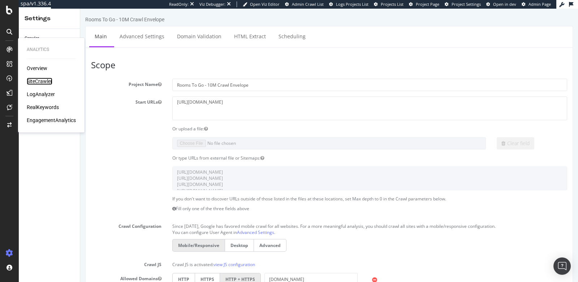
click at [38, 81] on div "SiteCrawler" at bounding box center [40, 81] width 26 height 7
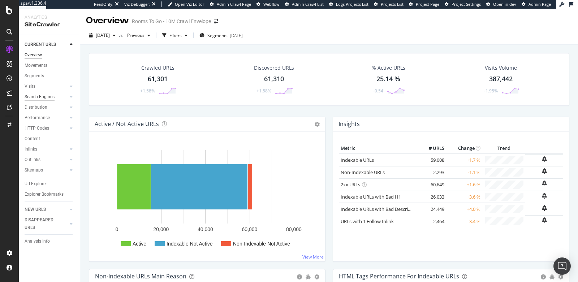
click at [34, 95] on div "Search Engines" at bounding box center [40, 97] width 30 height 8
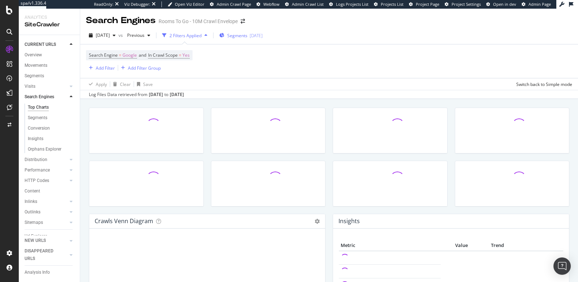
click at [247, 35] on span "Segments" at bounding box center [237, 36] width 20 height 6
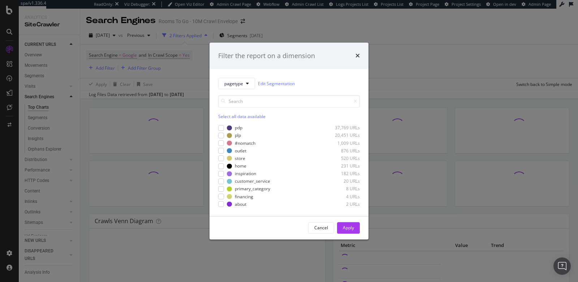
click at [234, 90] on div "Select all data available pdp 37,769 URLs plp 20,451 URLs #nomatch 1,009 URLs o…" at bounding box center [289, 149] width 142 height 118
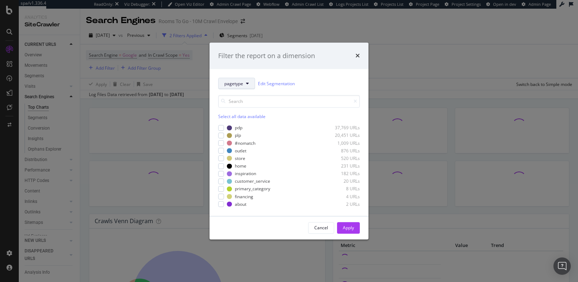
click at [234, 85] on span "pagetype" at bounding box center [233, 84] width 19 height 6
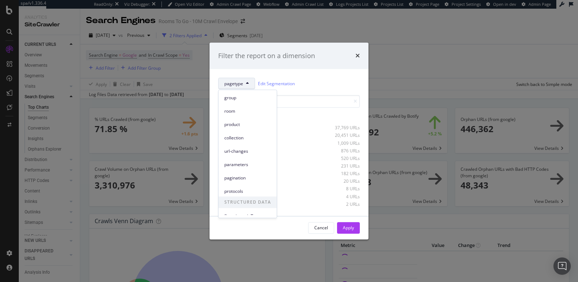
scroll to position [31, 0]
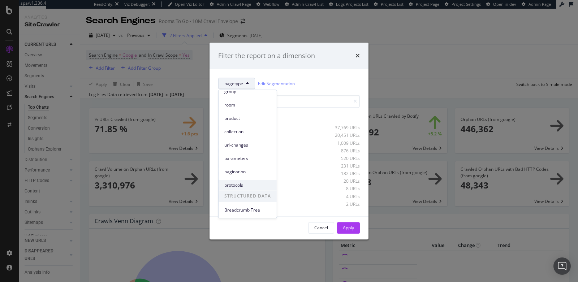
click at [241, 187] on span "protocols" at bounding box center [247, 185] width 47 height 7
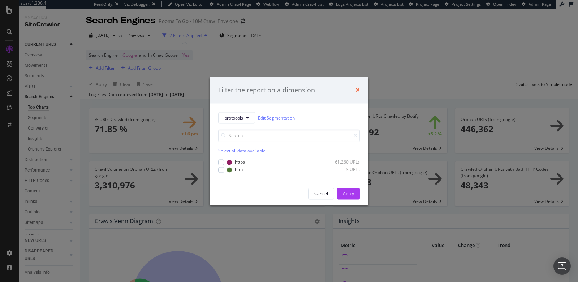
click at [356, 92] on icon "times" at bounding box center [357, 90] width 4 height 6
